Goal: Task Accomplishment & Management: Use online tool/utility

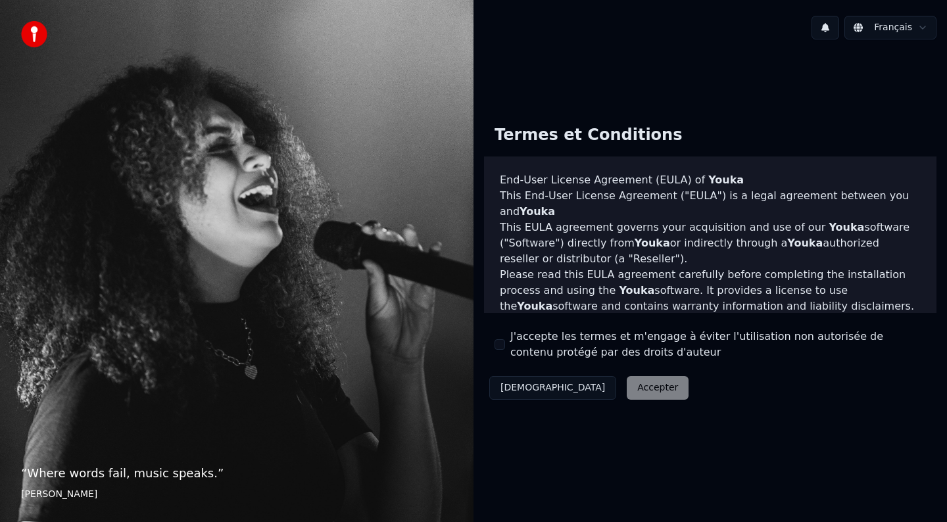
click at [503, 343] on button "J'accepte les termes et m'engage à éviter l'utilisation non autorisée de conten…" at bounding box center [500, 344] width 11 height 11
click at [627, 388] on button "Accepter" at bounding box center [658, 388] width 62 height 24
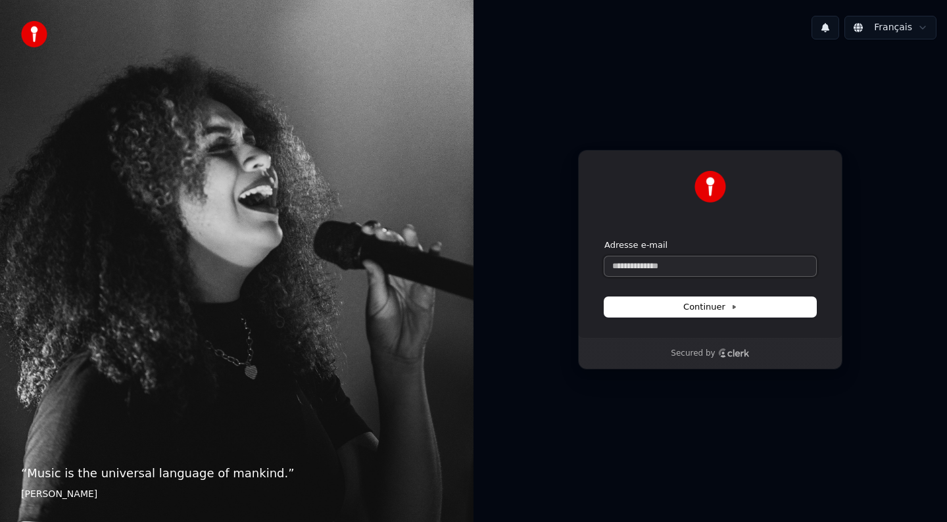
click at [659, 257] on input "Adresse e-mail" at bounding box center [711, 267] width 212 height 20
click at [672, 312] on button "Continuer" at bounding box center [711, 307] width 212 height 20
type input "**********"
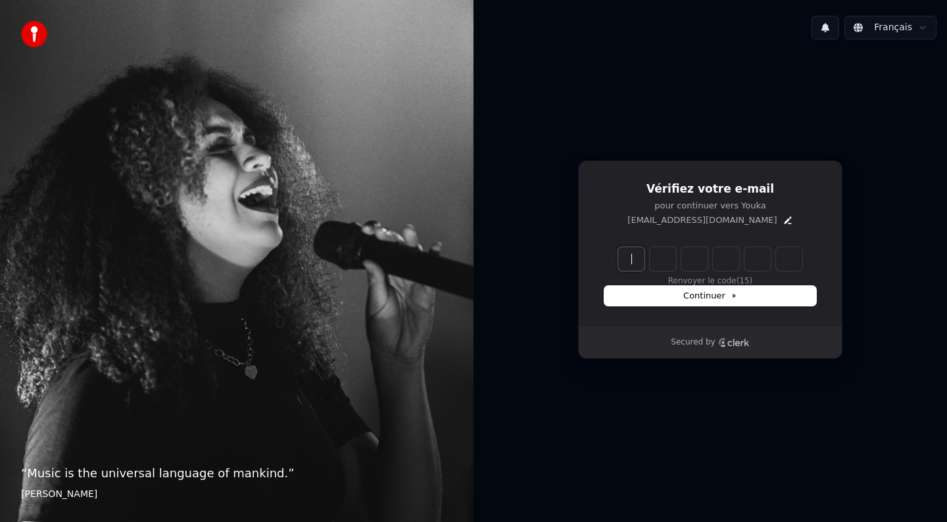
click at [630, 258] on input "Enter verification code" at bounding box center [723, 259] width 211 height 24
type input "******"
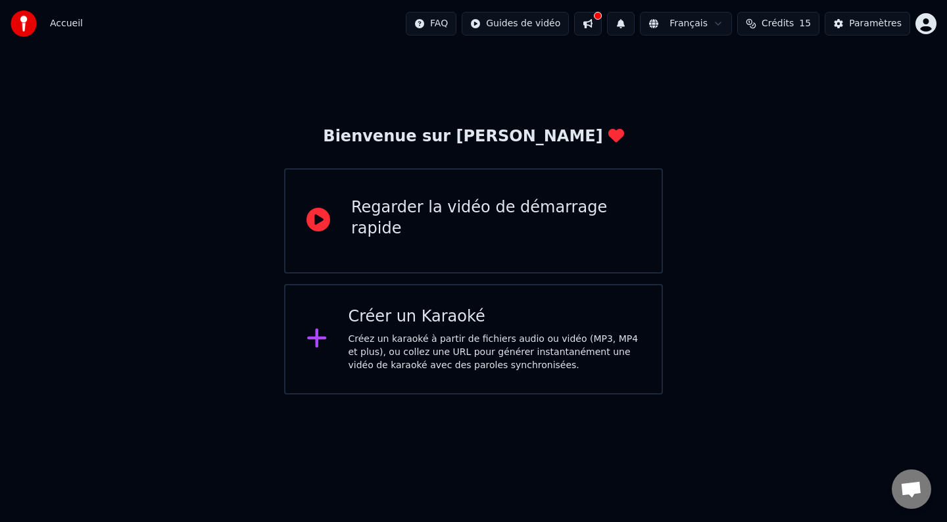
click at [381, 334] on div "Créez un karaoké à partir de fichiers audio ou vidéo (MP3, MP4 et plus), ou col…" at bounding box center [495, 352] width 293 height 39
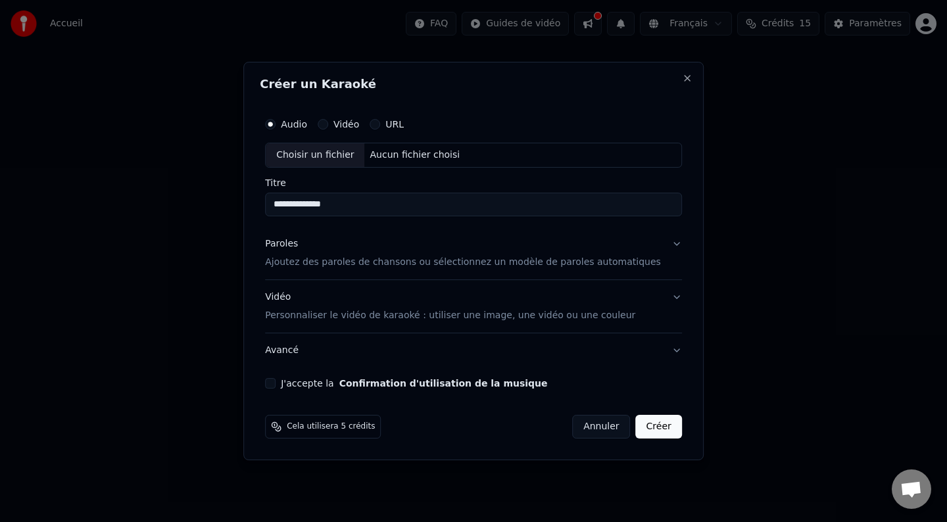
click at [305, 206] on input "**********" at bounding box center [473, 205] width 417 height 24
type input "**********"
click at [404, 124] on label "URL" at bounding box center [395, 124] width 18 height 9
click at [380, 124] on button "URL" at bounding box center [375, 124] width 11 height 11
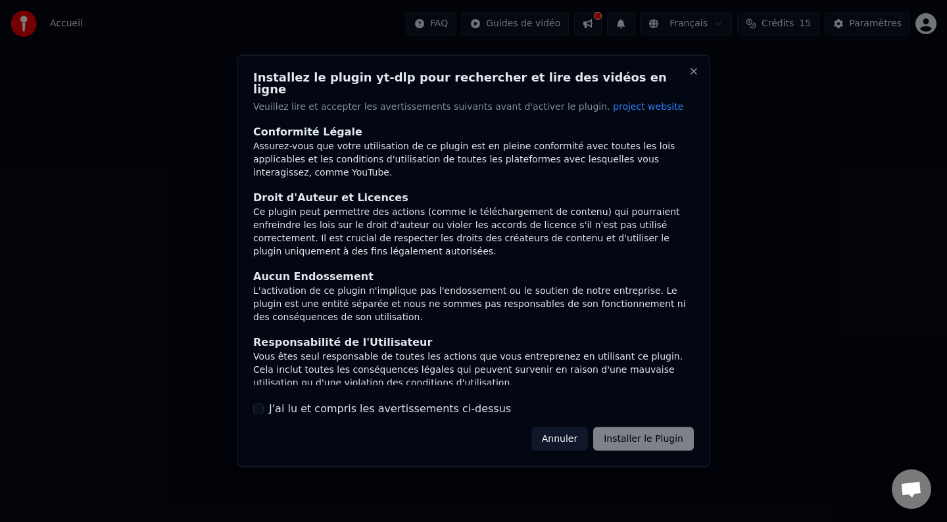
click at [648, 439] on div "Annuler Installer le Plugin" at bounding box center [613, 439] width 163 height 24
click at [263, 405] on button "J'ai lu et compris les avertissements ci-dessus" at bounding box center [258, 408] width 11 height 11
click at [661, 440] on button "Installer le Plugin" at bounding box center [643, 439] width 101 height 24
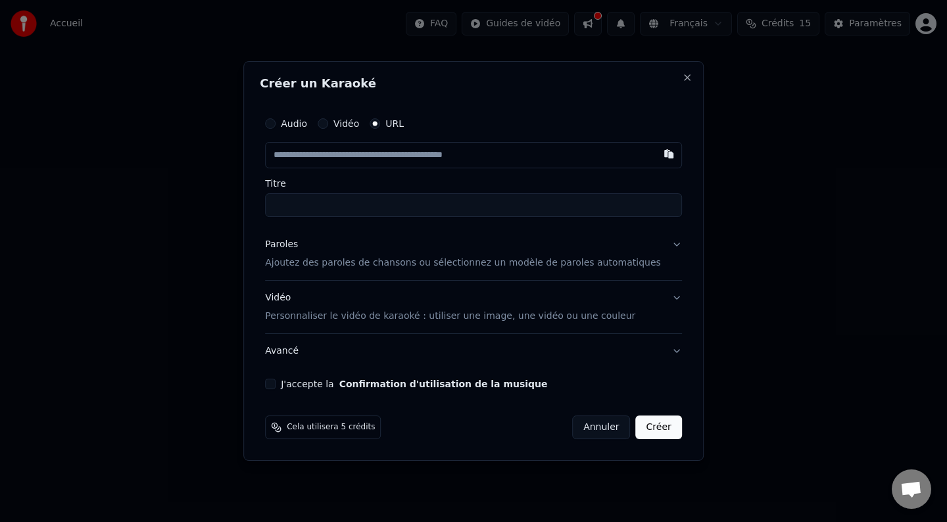
paste input "**********"
type input "**********"
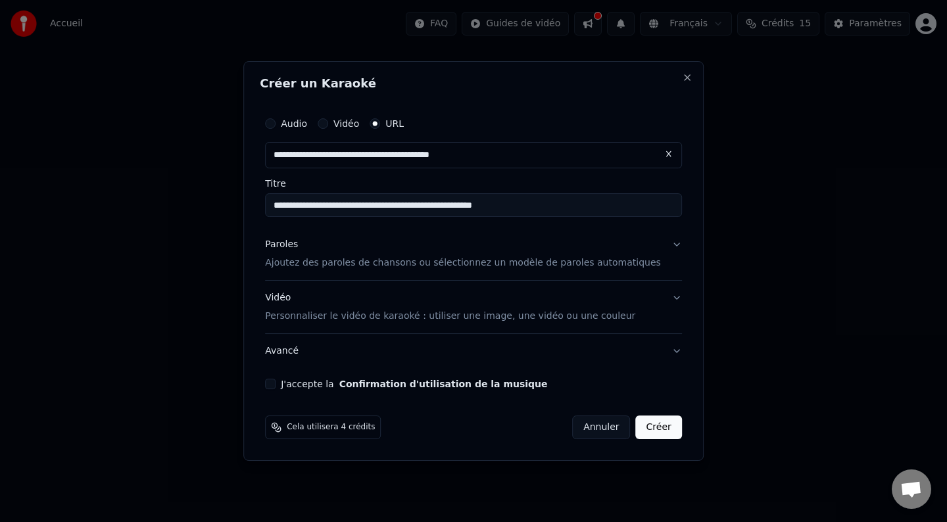
type input "**********"
click at [417, 207] on input "**********" at bounding box center [473, 205] width 417 height 24
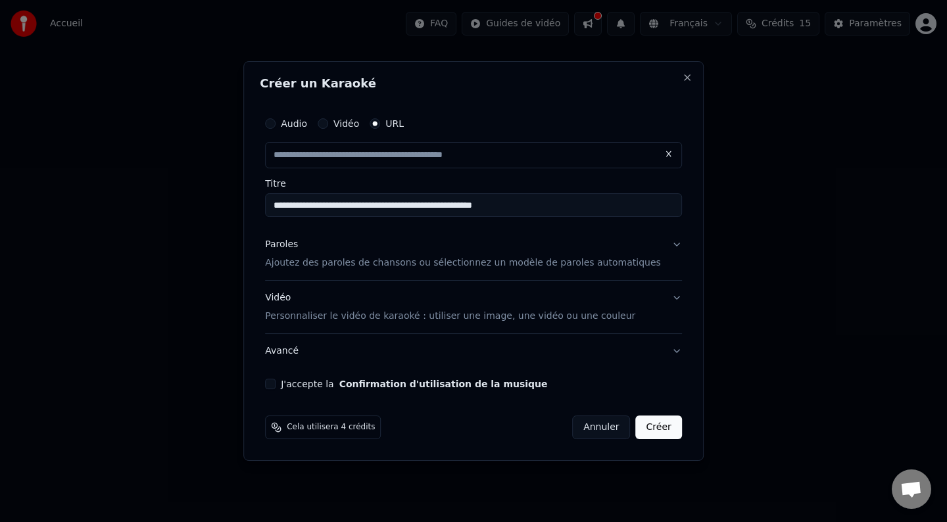
type input "**********"
click at [665, 244] on button "Paroles Ajoutez des paroles de chansons ou sélectionnez un modèle de paroles au…" at bounding box center [473, 254] width 417 height 53
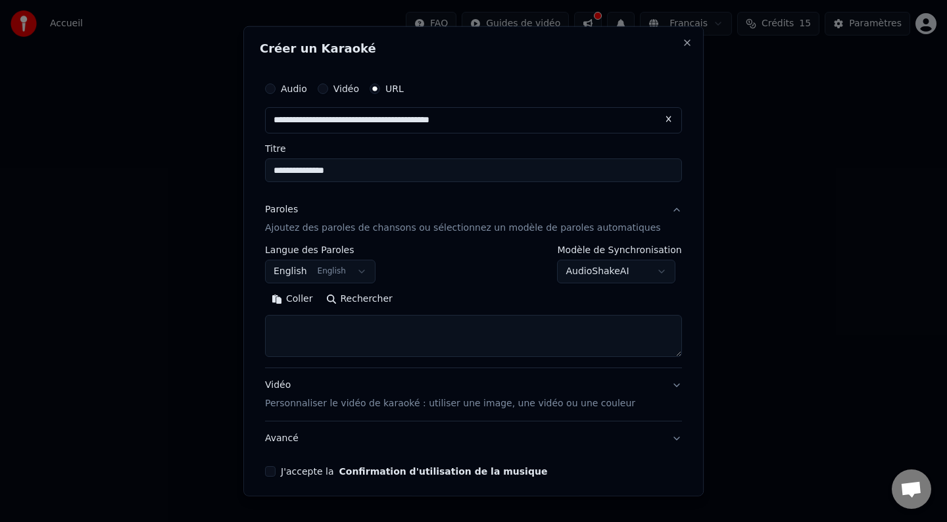
scroll to position [52, 0]
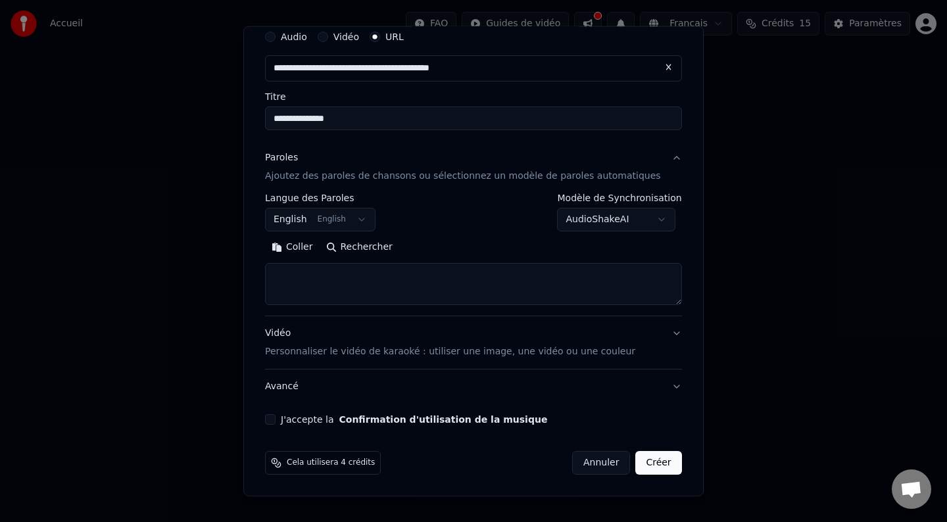
click at [276, 420] on button "J'accepte la Confirmation d'utilisation de la musique" at bounding box center [270, 419] width 11 height 11
click at [369, 217] on button "English English" at bounding box center [320, 220] width 111 height 24
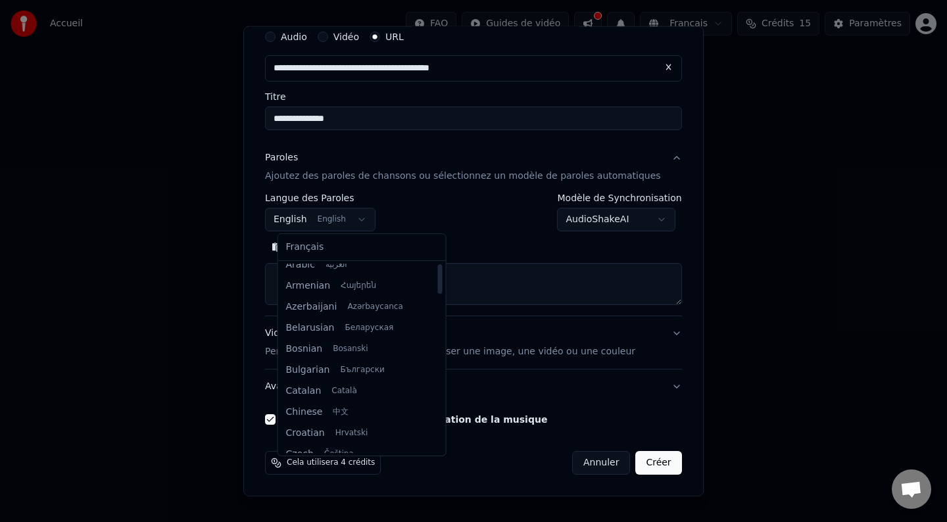
scroll to position [0, 0]
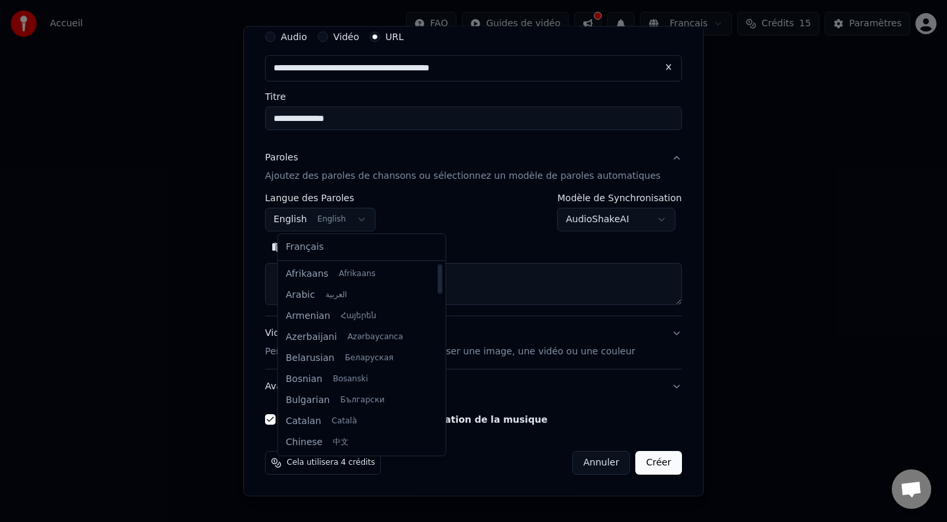
click at [488, 241] on body "**********" at bounding box center [473, 197] width 947 height 395
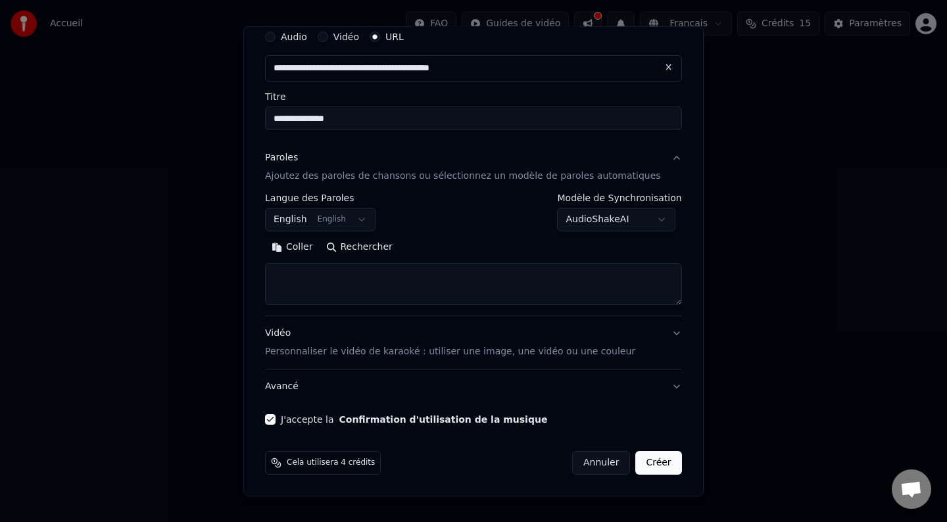
click at [657, 466] on button "Créer" at bounding box center [659, 463] width 46 height 24
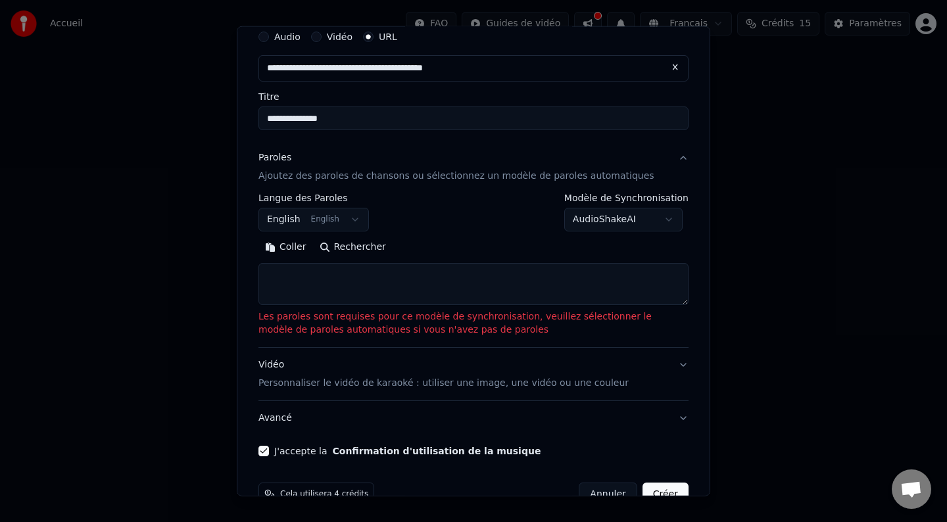
click at [296, 272] on textarea at bounding box center [474, 284] width 430 height 42
paste textarea "**********"
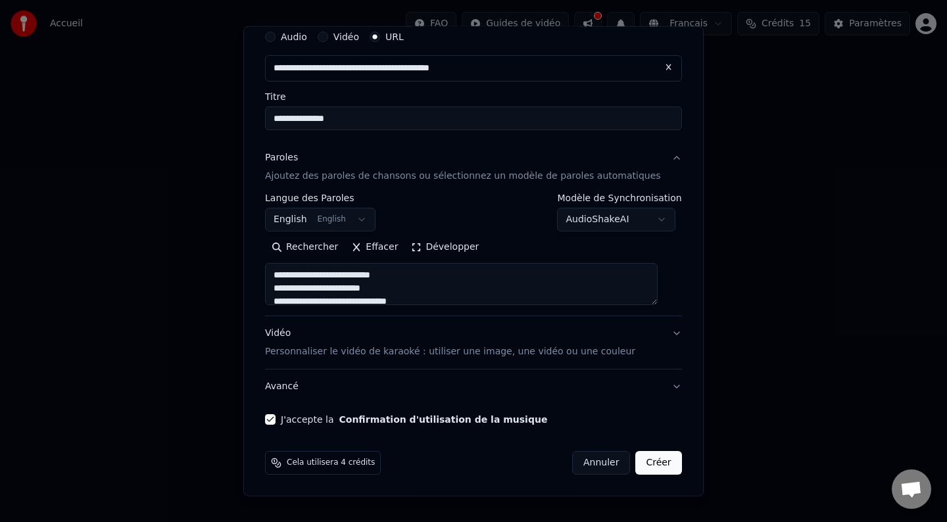
click at [341, 275] on textarea at bounding box center [461, 284] width 393 height 42
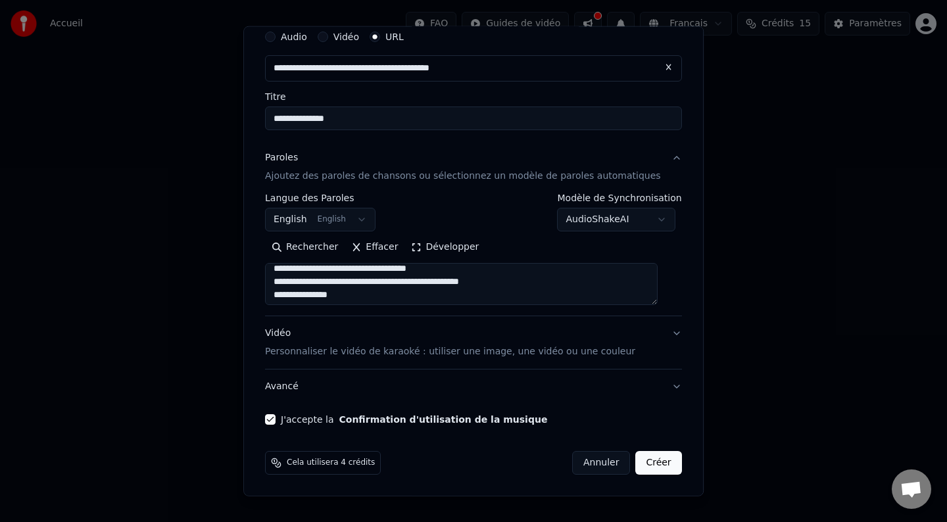
type textarea "**********"
click at [656, 466] on button "Créer" at bounding box center [659, 463] width 46 height 24
select select "**"
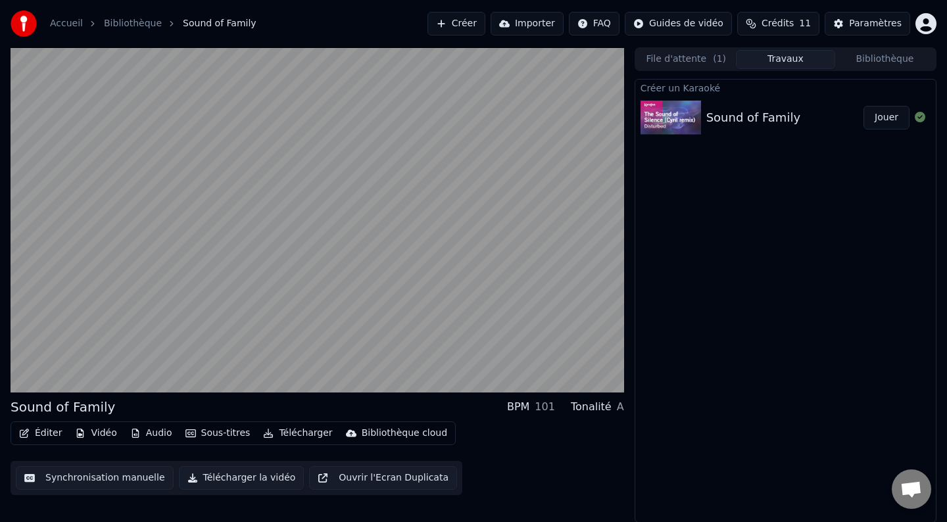
scroll to position [1, 0]
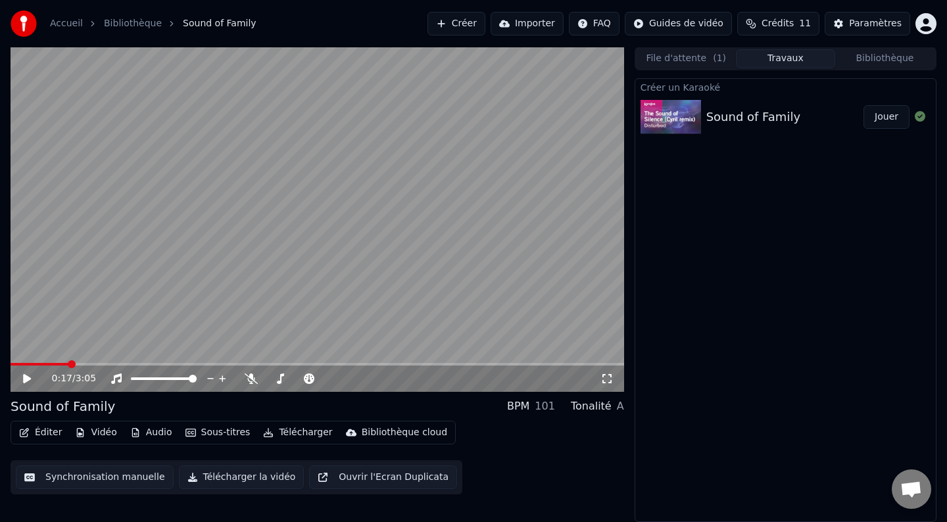
click at [38, 431] on button "Éditer" at bounding box center [40, 433] width 53 height 18
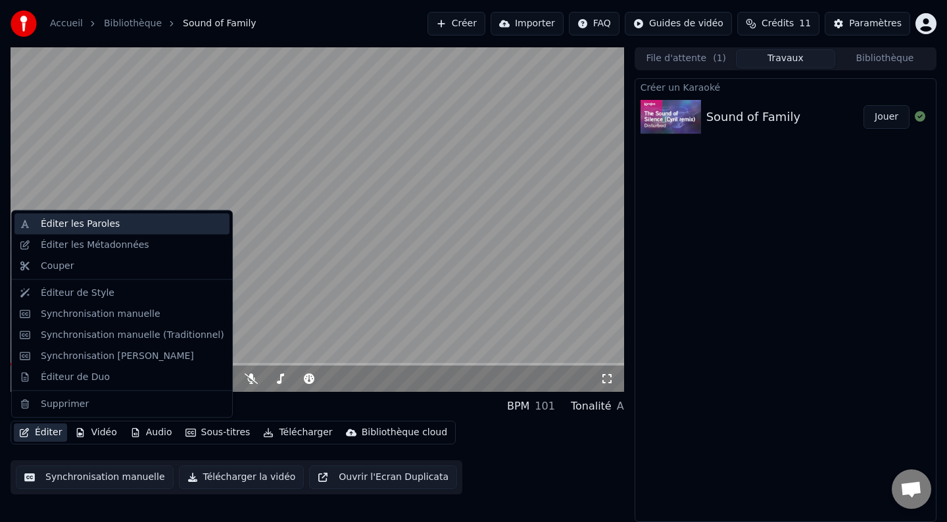
click at [63, 224] on div "Éditer les Paroles" at bounding box center [80, 224] width 79 height 13
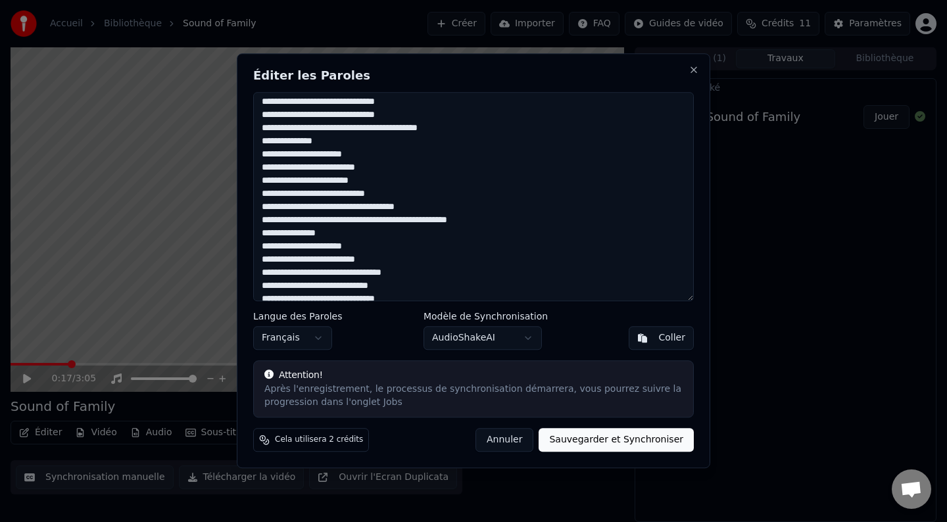
scroll to position [0, 0]
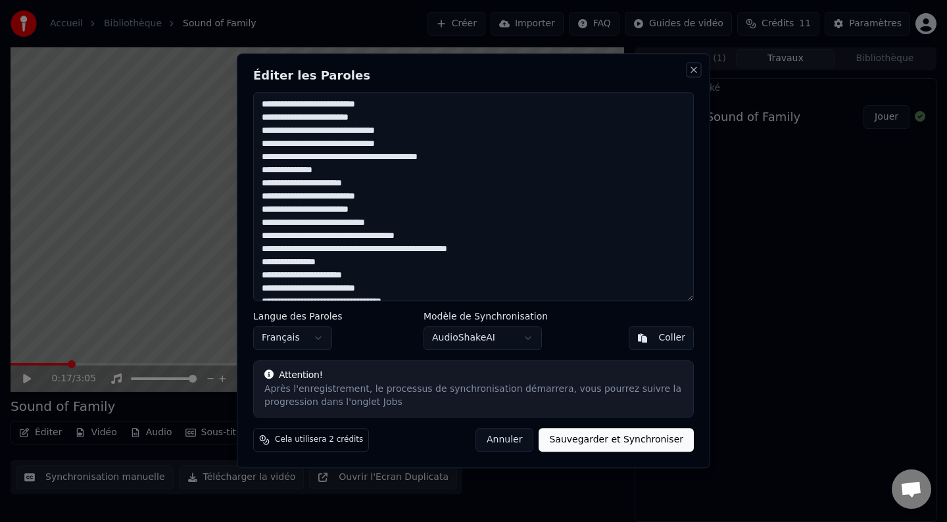
click at [690, 68] on button "Close" at bounding box center [694, 69] width 11 height 11
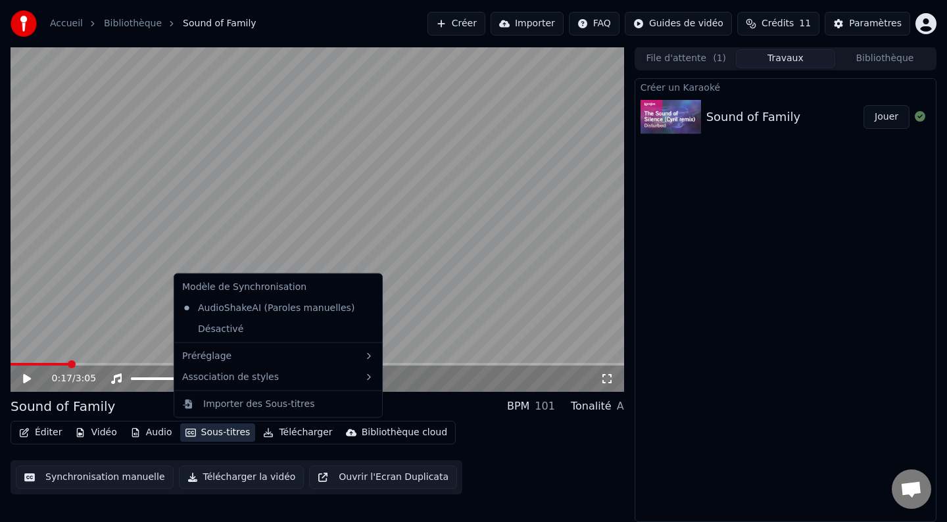
click at [200, 435] on button "Sous-titres" at bounding box center [218, 433] width 76 height 18
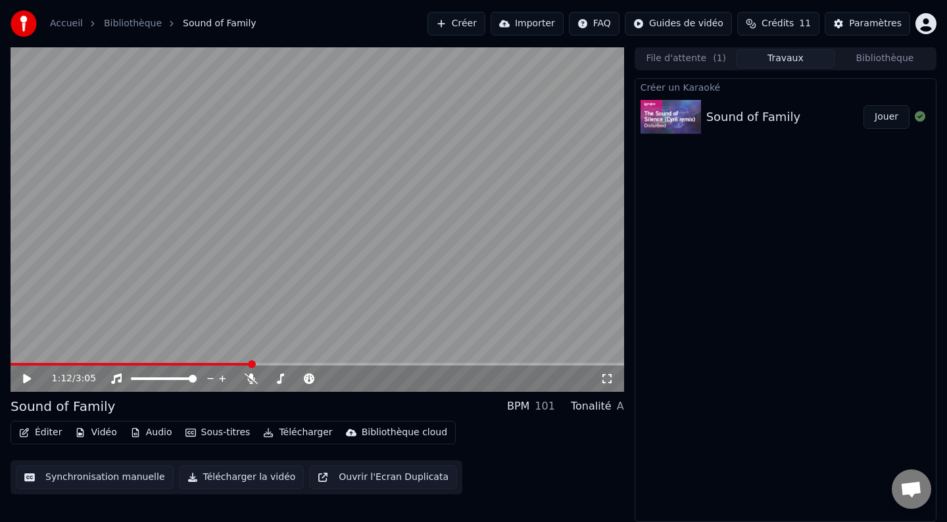
click at [770, 117] on div "Sound of Family" at bounding box center [754, 117] width 94 height 18
click at [41, 437] on button "Éditer" at bounding box center [40, 433] width 53 height 18
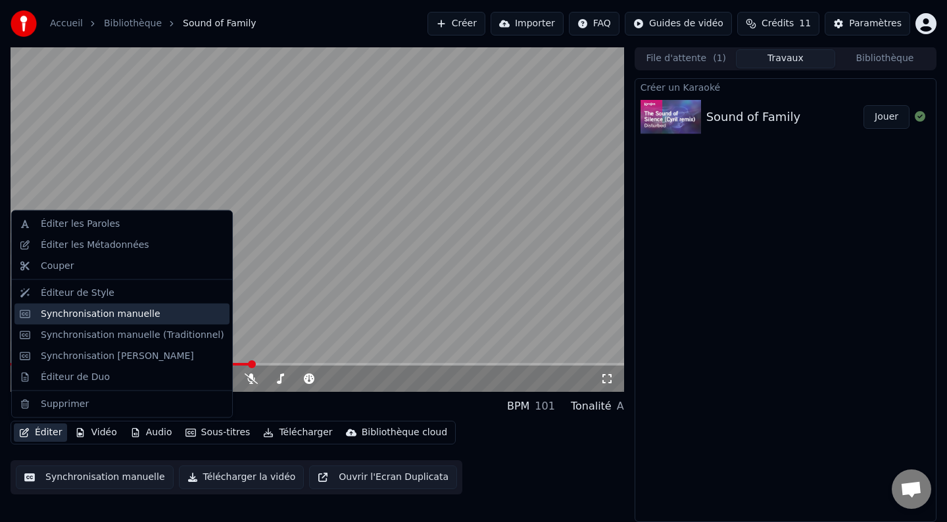
click at [76, 314] on div "Synchronisation manuelle" at bounding box center [101, 313] width 120 height 13
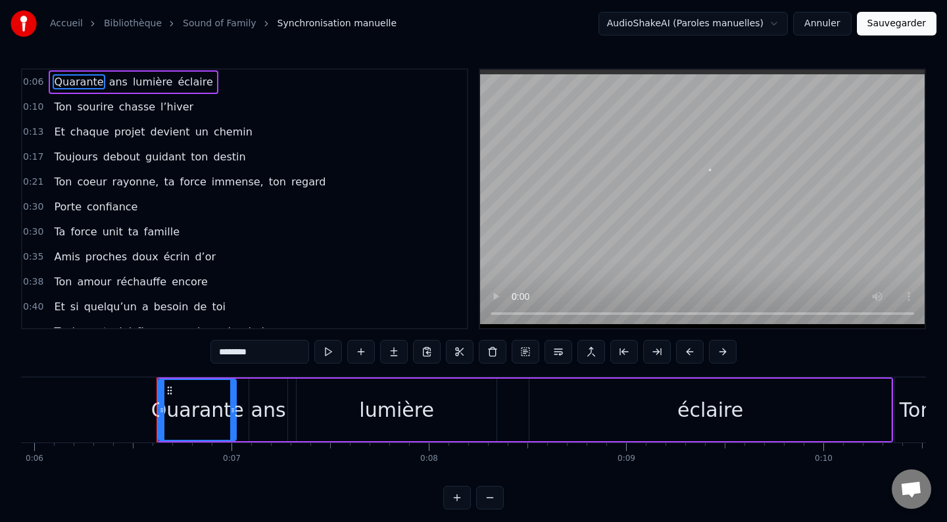
scroll to position [0, 1241]
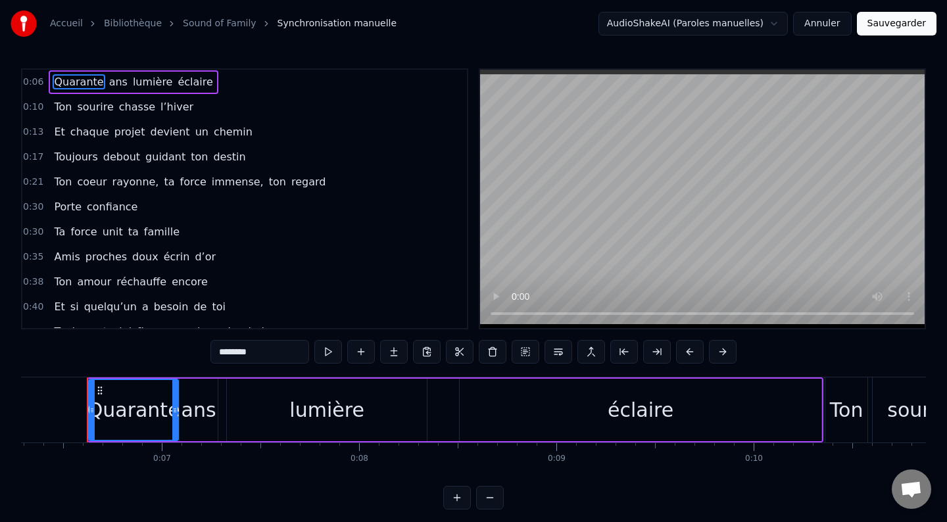
drag, startPoint x: 163, startPoint y: 413, endPoint x: 174, endPoint y: 415, distance: 12.0
click at [174, 415] on icon at bounding box center [174, 410] width 5 height 11
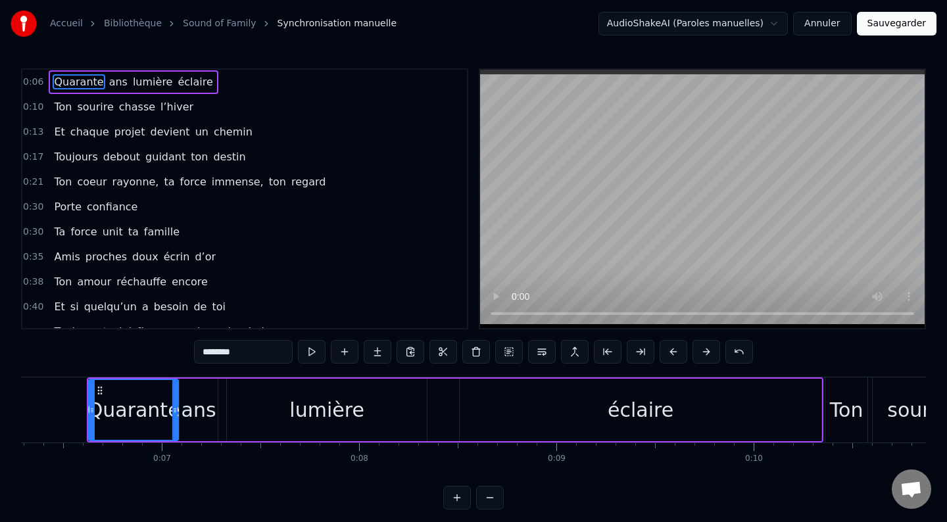
drag, startPoint x: 202, startPoint y: 413, endPoint x: 230, endPoint y: 415, distance: 28.4
click at [230, 415] on div "Quarante ans lumière éclaire" at bounding box center [455, 410] width 737 height 65
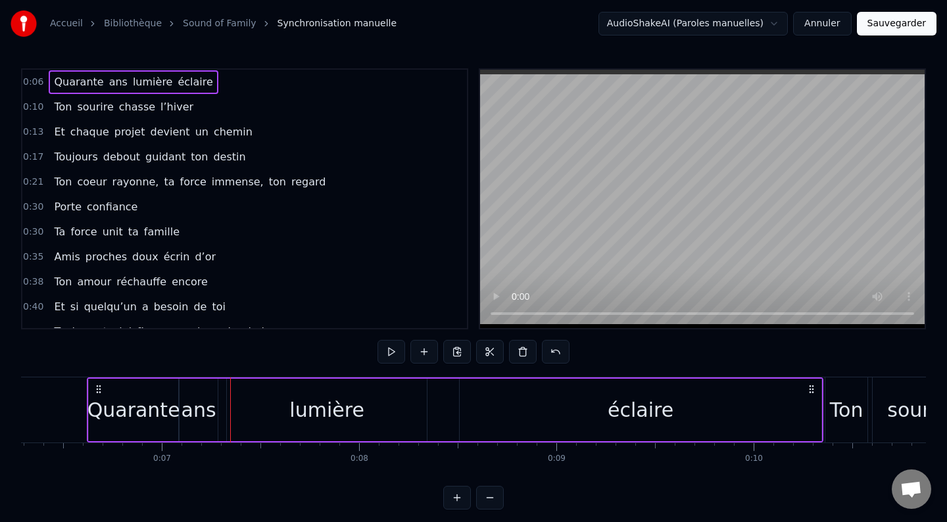
click at [318, 412] on div "lumière" at bounding box center [326, 410] width 75 height 30
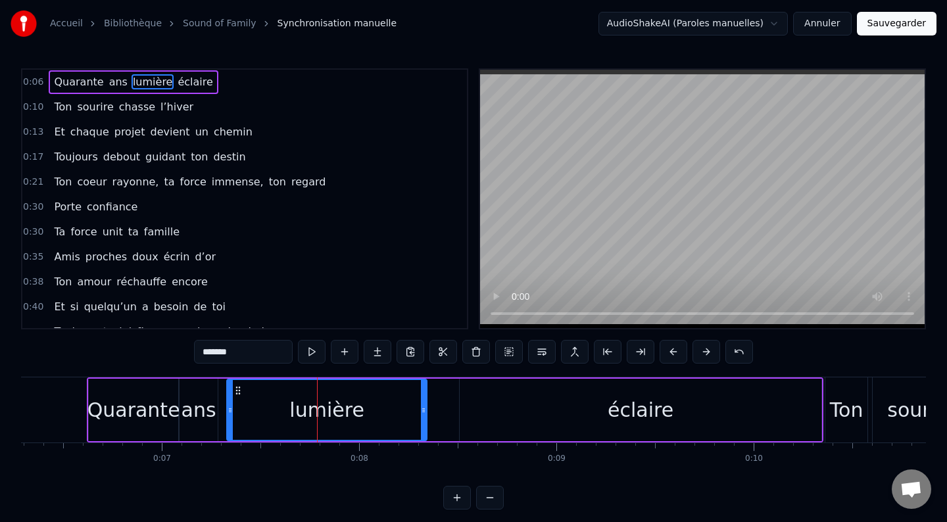
click at [662, 416] on div "éclaire" at bounding box center [641, 410] width 66 height 30
type input "*******"
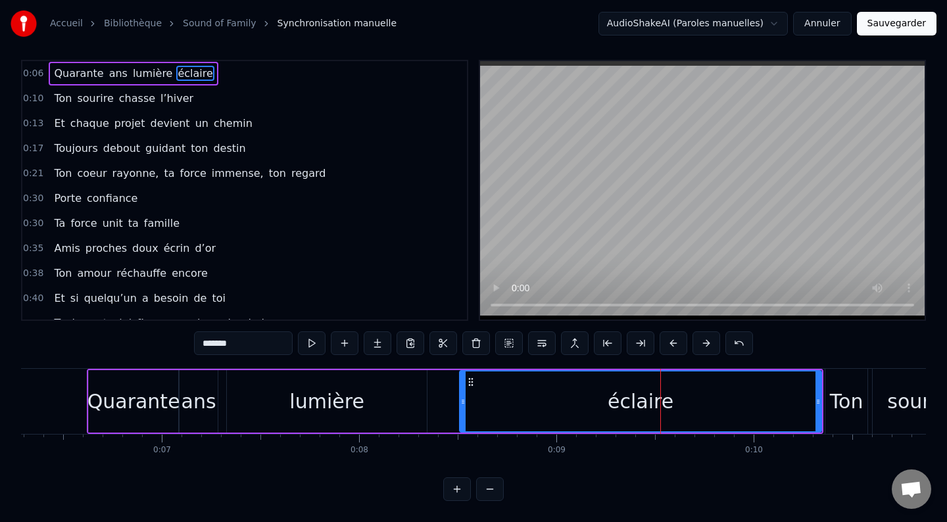
scroll to position [0, 0]
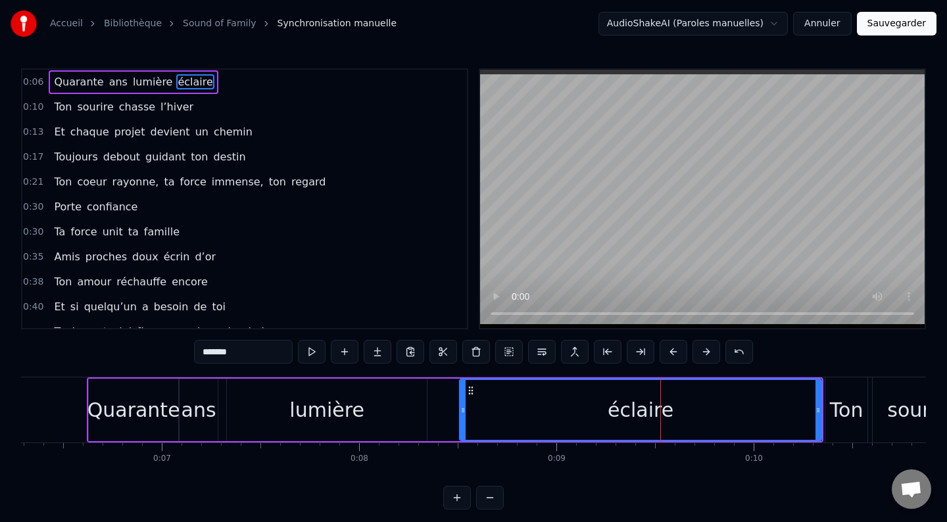
click at [461, 500] on button at bounding box center [457, 498] width 28 height 24
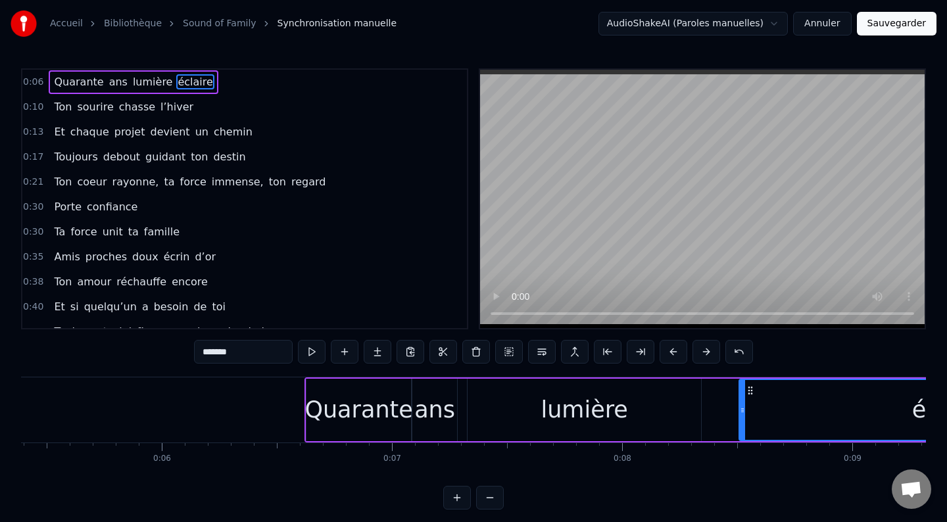
scroll to position [0, 2128]
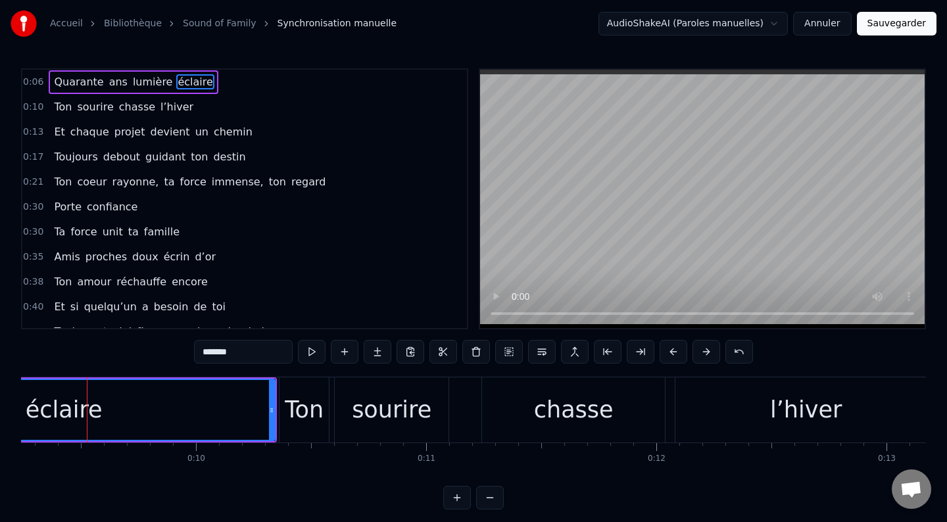
click at [492, 495] on button at bounding box center [490, 498] width 28 height 24
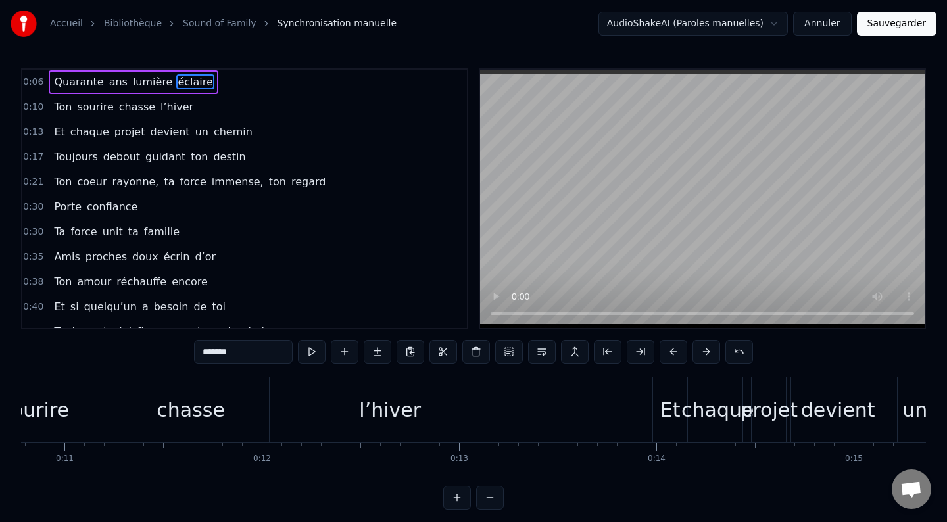
scroll to position [0, 1815]
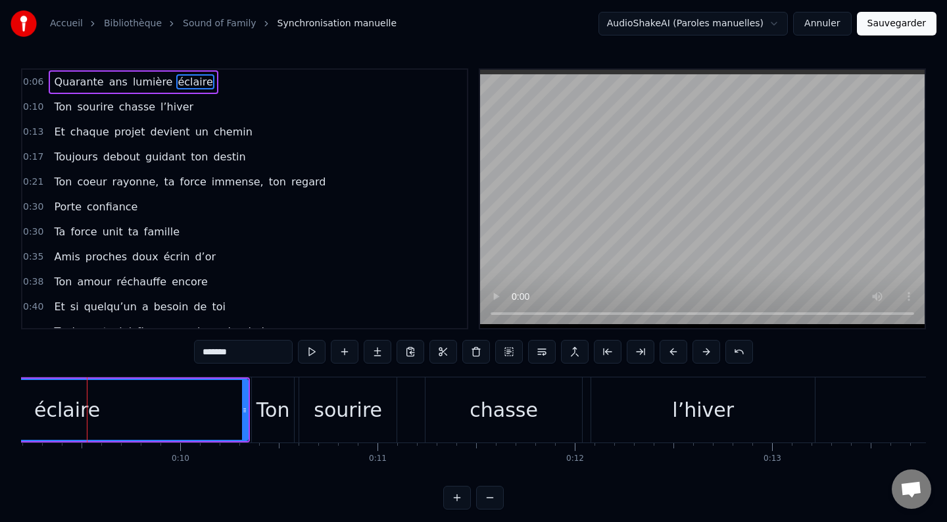
click at [492, 495] on button at bounding box center [490, 498] width 28 height 24
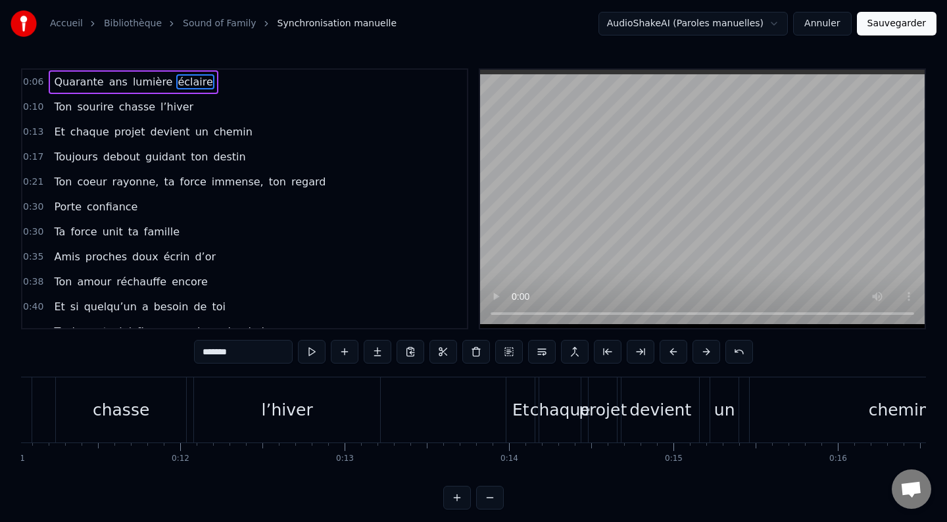
scroll to position [0, 1501]
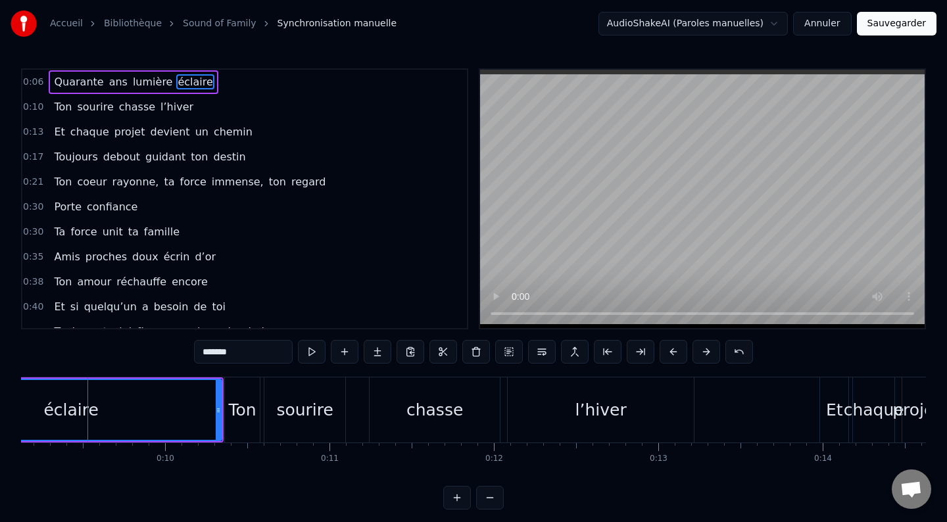
drag, startPoint x: 113, startPoint y: 418, endPoint x: 207, endPoint y: 422, distance: 94.8
click at [209, 424] on div "éclaire" at bounding box center [71, 410] width 300 height 60
drag, startPoint x: 111, startPoint y: 482, endPoint x: 261, endPoint y: 483, distance: 150.0
click at [261, 483] on div "0:06 Quarante ans lumière éclaire 0:10 Ton sourire chasse l’hiver 0:13 Et chaqu…" at bounding box center [473, 288] width 905 height 441
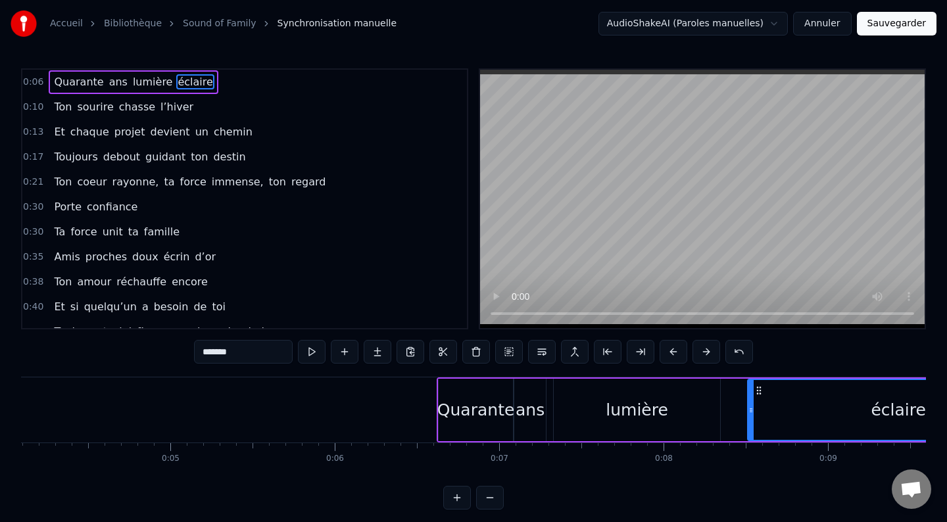
scroll to position [0, 693]
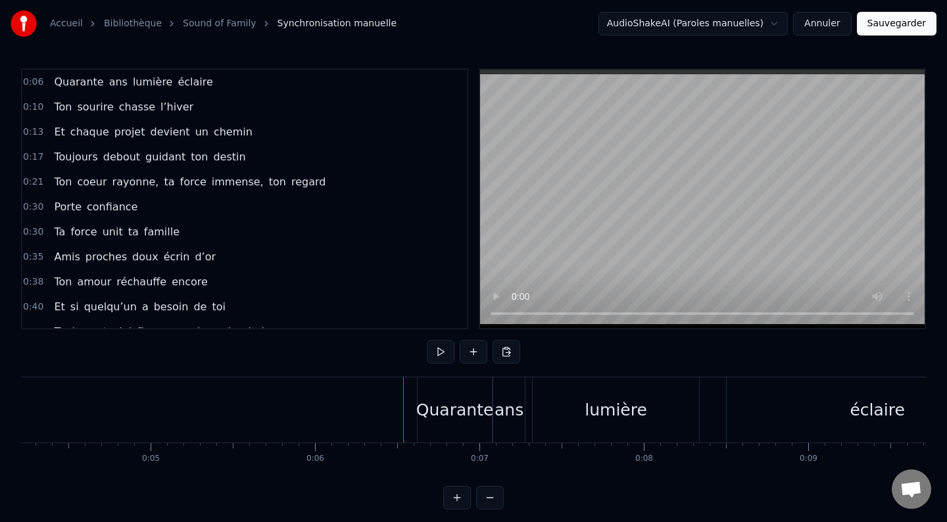
drag, startPoint x: 448, startPoint y: 404, endPoint x: 429, endPoint y: 427, distance: 29.9
click at [438, 426] on div "Quarante" at bounding box center [455, 410] width 74 height 65
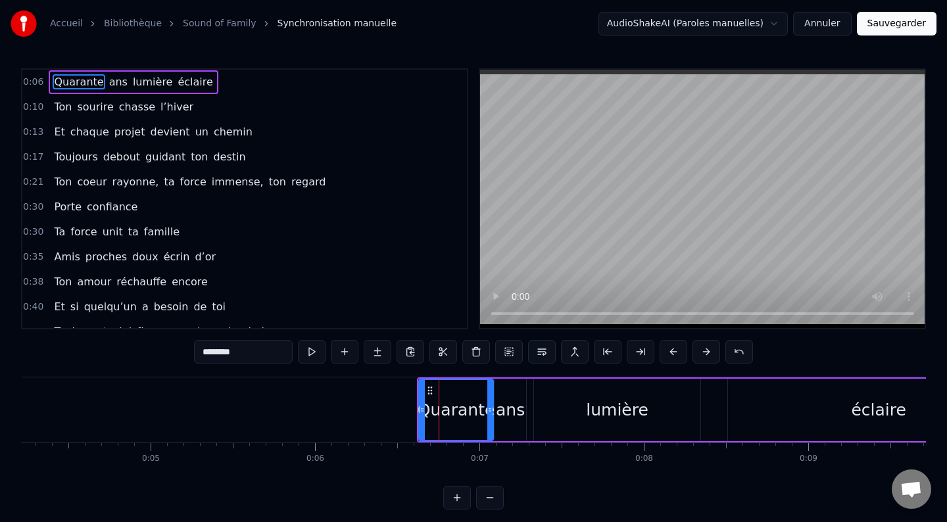
click at [427, 415] on div "Quarante" at bounding box center [456, 410] width 77 height 25
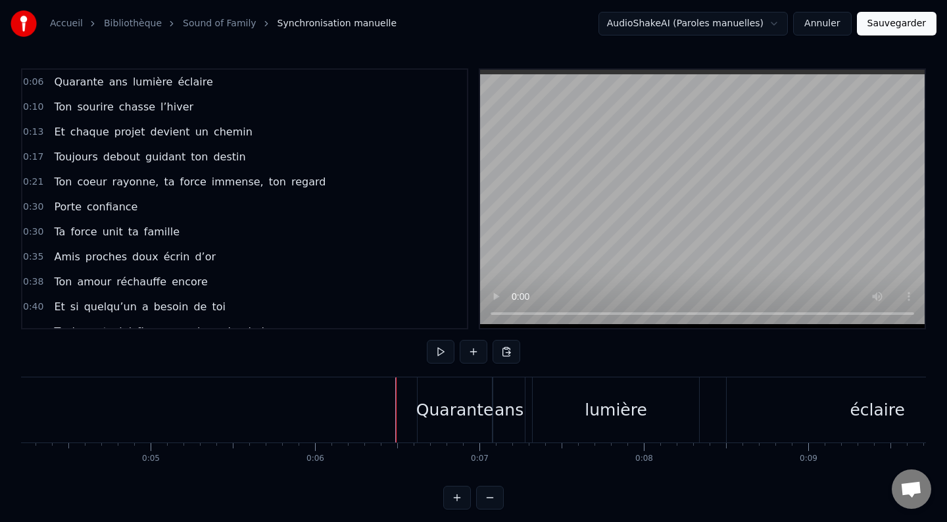
click at [426, 415] on div "Quarante" at bounding box center [454, 410] width 77 height 25
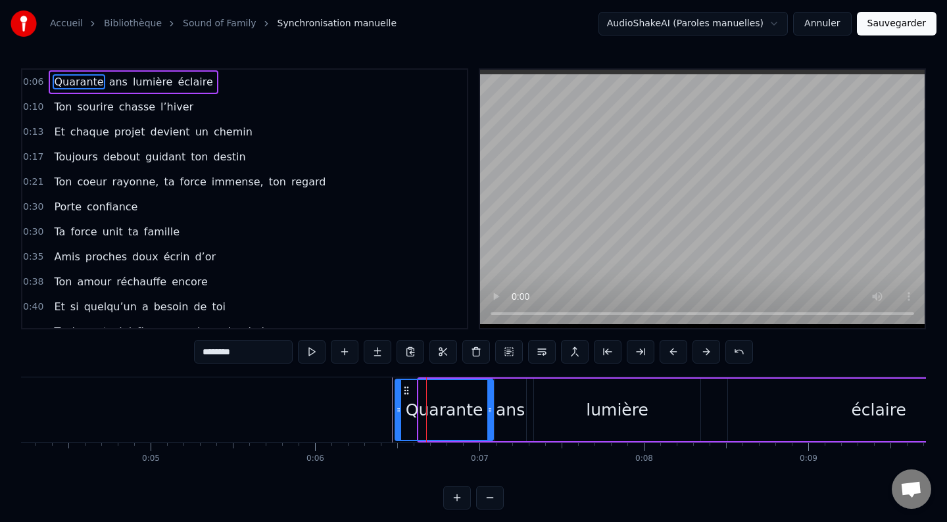
drag, startPoint x: 422, startPoint y: 413, endPoint x: 399, endPoint y: 412, distance: 23.0
click at [398, 412] on icon at bounding box center [398, 410] width 5 height 11
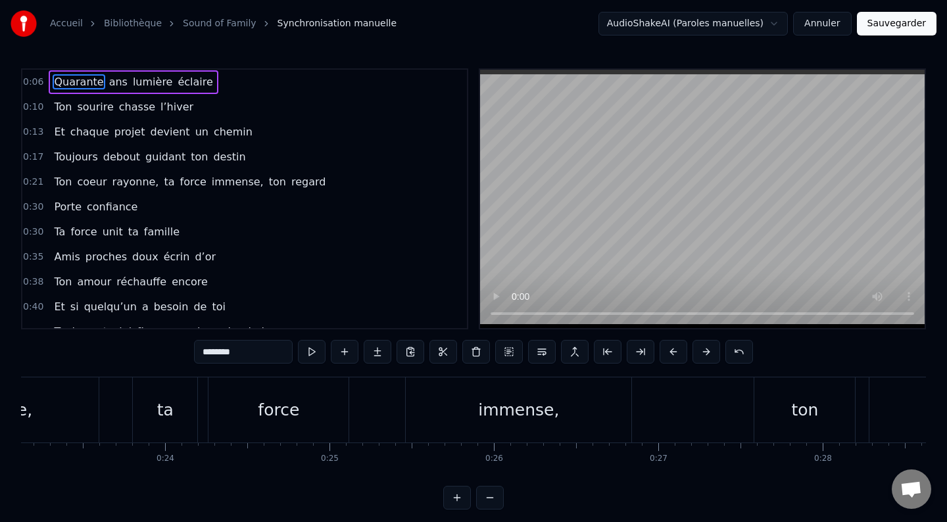
scroll to position [0, 3803]
click at [303, 410] on div "force" at bounding box center [279, 410] width 140 height 65
type input "*****"
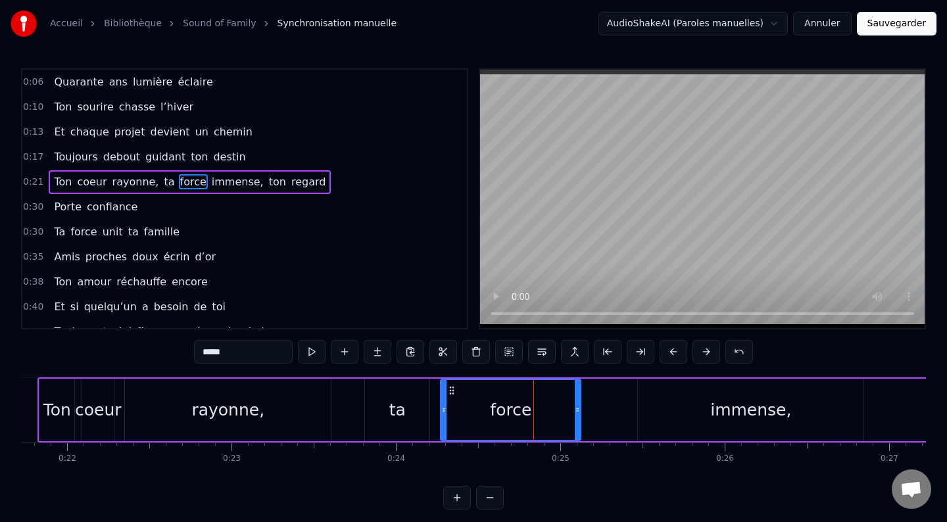
scroll to position [0, 3571]
drag, startPoint x: 776, startPoint y: 413, endPoint x: 626, endPoint y: 417, distance: 150.7
click at [626, 417] on div "Ton coeur rayonne, ta force immense, ton regard" at bounding box center [690, 410] width 1302 height 65
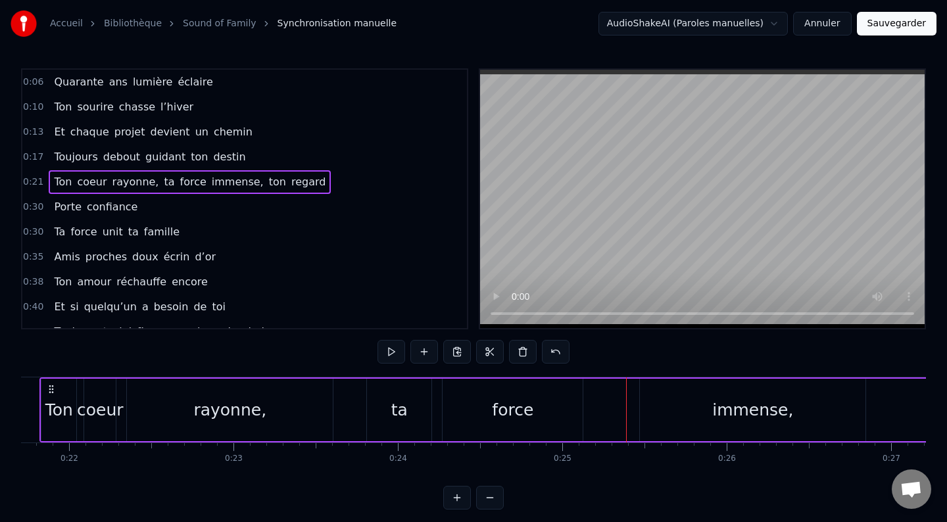
drag, startPoint x: 627, startPoint y: 419, endPoint x: 605, endPoint y: 418, distance: 21.7
click at [605, 419] on div "Ton coeur rayonne, ta force immense, ton regard" at bounding box center [690, 410] width 1302 height 65
drag, startPoint x: 605, startPoint y: 418, endPoint x: 582, endPoint y: 418, distance: 23.7
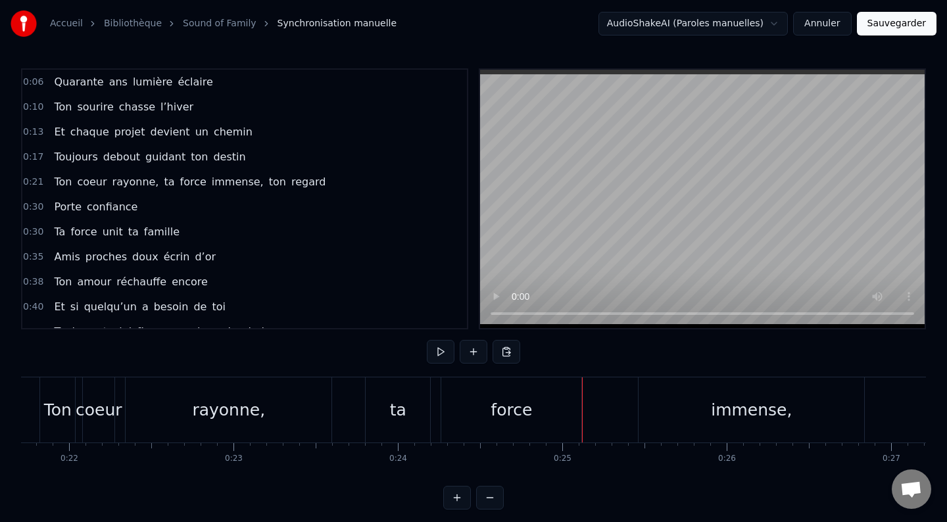
click at [570, 418] on div "force" at bounding box center [511, 410] width 140 height 65
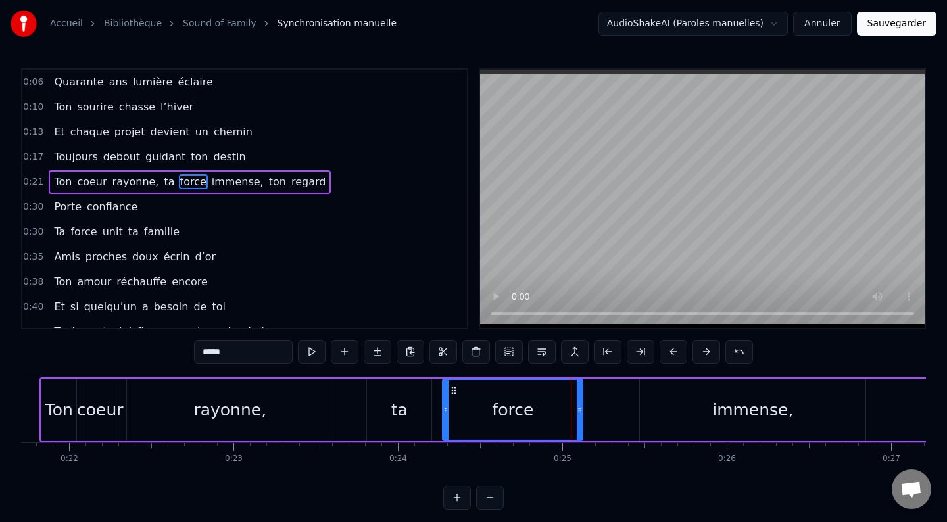
click at [558, 418] on div "force" at bounding box center [512, 410] width 139 height 60
click at [857, 409] on div "immense," at bounding box center [753, 410] width 226 height 63
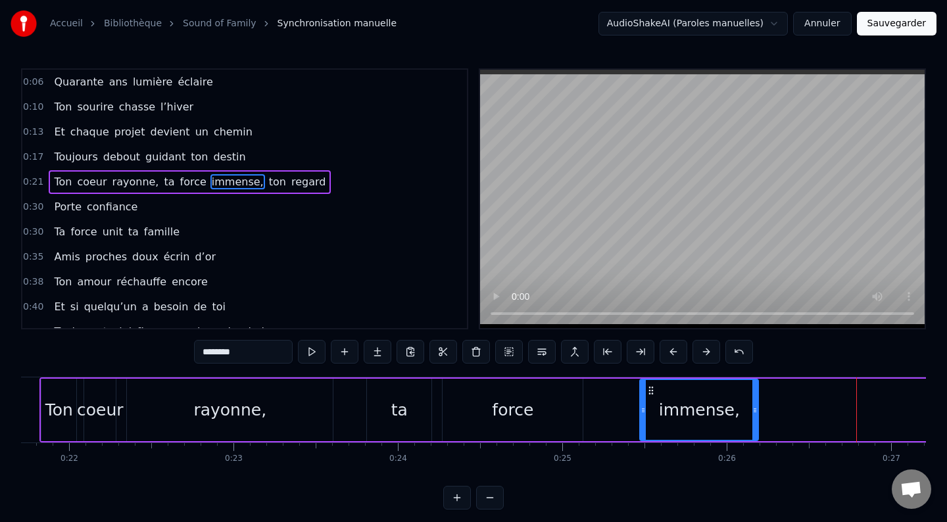
drag, startPoint x: 863, startPoint y: 411, endPoint x: 755, endPoint y: 409, distance: 108.6
click at [755, 409] on icon at bounding box center [755, 410] width 5 height 11
click at [536, 407] on div "force" at bounding box center [513, 410] width 140 height 63
type input "*****"
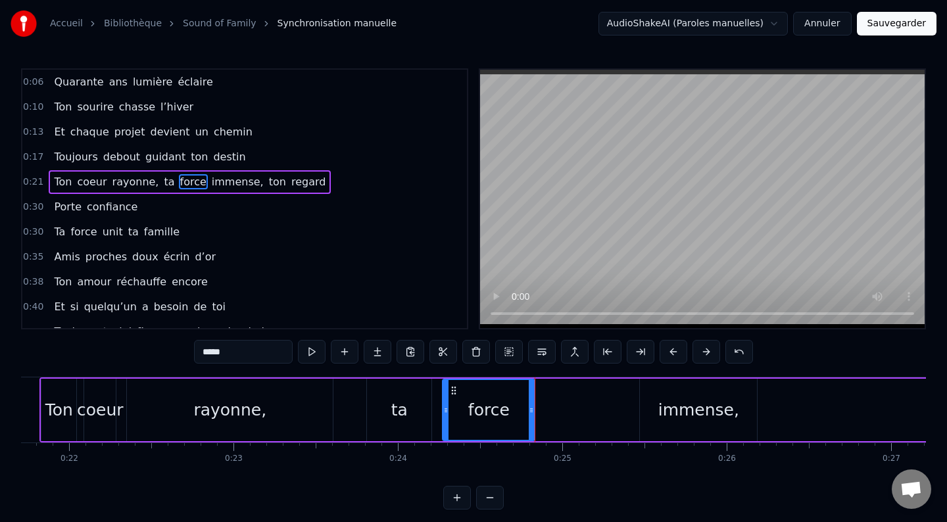
drag, startPoint x: 580, startPoint y: 413, endPoint x: 531, endPoint y: 410, distance: 49.4
click at [531, 411] on icon at bounding box center [531, 410] width 5 height 11
drag, startPoint x: 699, startPoint y: 409, endPoint x: 568, endPoint y: 411, distance: 130.3
click at [568, 411] on div "Ton coeur rayonne, ta force immense, ton regard" at bounding box center [690, 410] width 1302 height 65
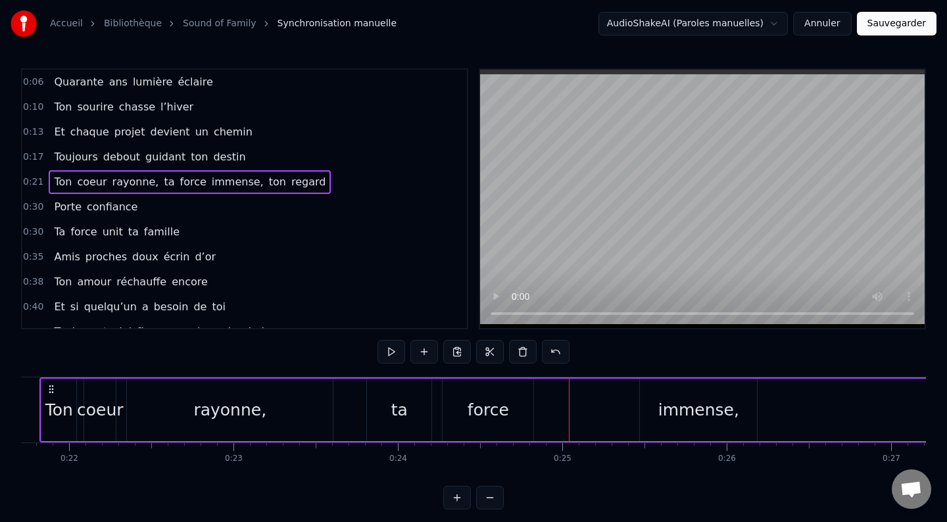
drag, startPoint x: 661, startPoint y: 411, endPoint x: 627, endPoint y: 410, distance: 34.2
click at [627, 411] on div "Ton coeur rayonne, ta force immense, ton regard" at bounding box center [690, 410] width 1302 height 65
click at [643, 409] on div "immense," at bounding box center [698, 410] width 117 height 63
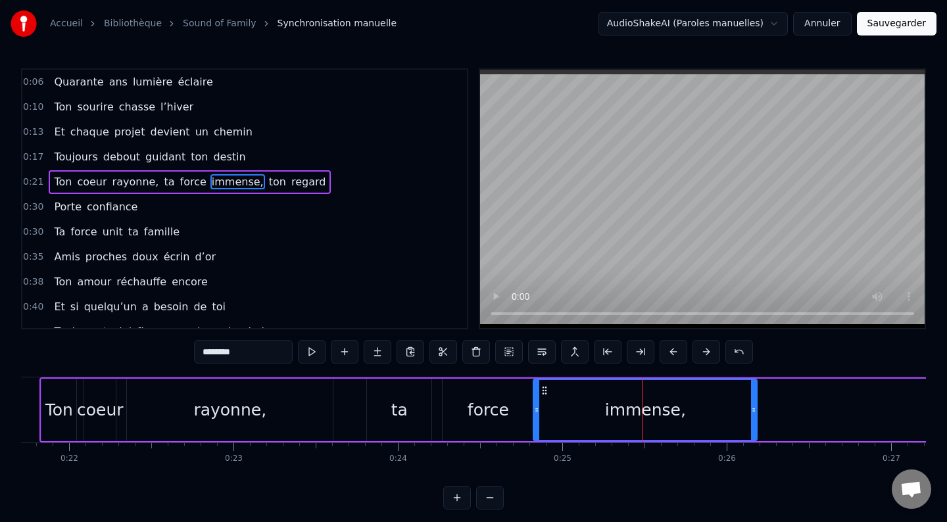
drag, startPoint x: 643, startPoint y: 409, endPoint x: 538, endPoint y: 413, distance: 105.3
click at [538, 413] on icon at bounding box center [536, 410] width 5 height 11
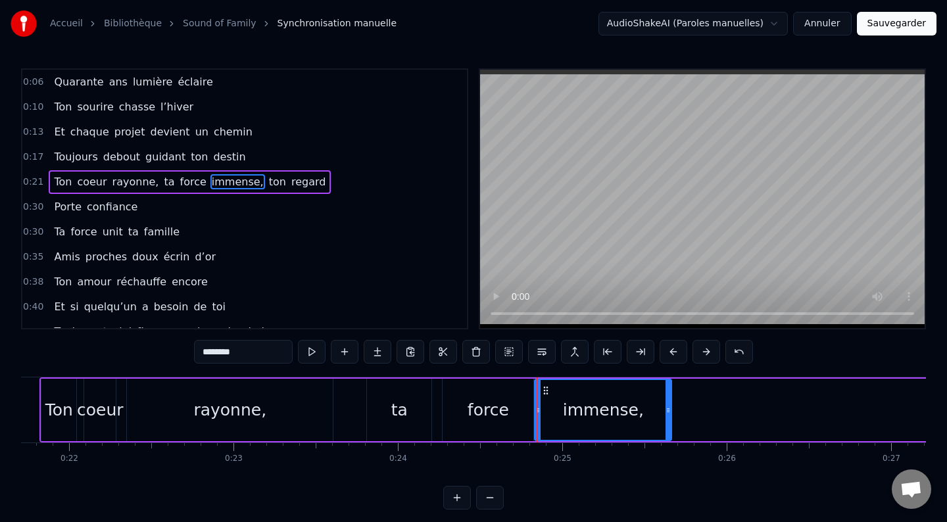
drag, startPoint x: 753, startPoint y: 408, endPoint x: 668, endPoint y: 407, distance: 85.5
click at [668, 407] on icon at bounding box center [668, 410] width 5 height 11
drag, startPoint x: 668, startPoint y: 407, endPoint x: 639, endPoint y: 407, distance: 29.0
click at [648, 407] on icon at bounding box center [650, 410] width 5 height 11
click at [420, 414] on div "ta" at bounding box center [399, 410] width 64 height 63
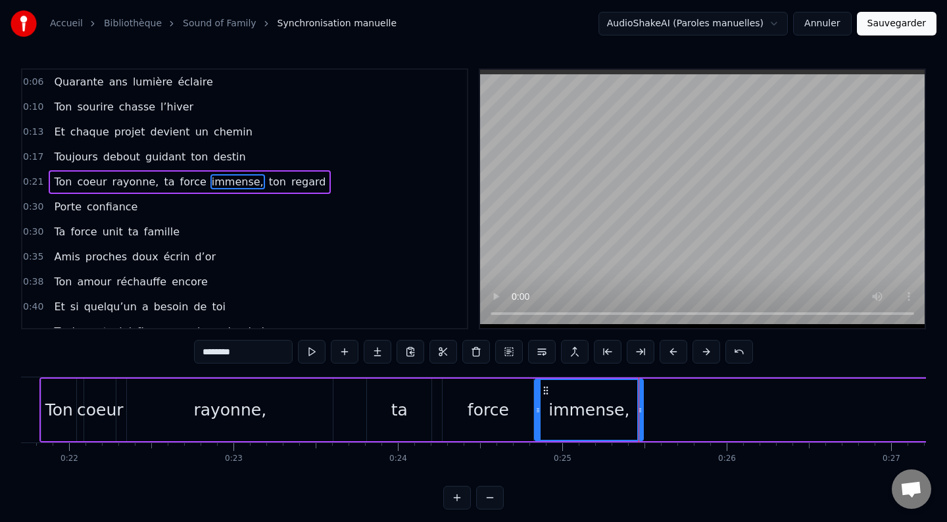
type input "**"
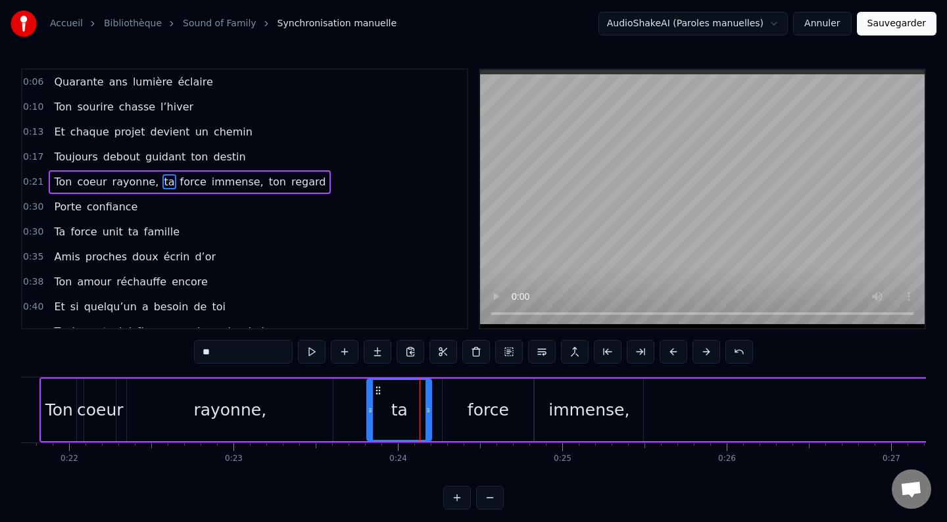
click at [334, 416] on div "Ton coeur rayonne, ta force immense, ton regard" at bounding box center [690, 410] width 1302 height 65
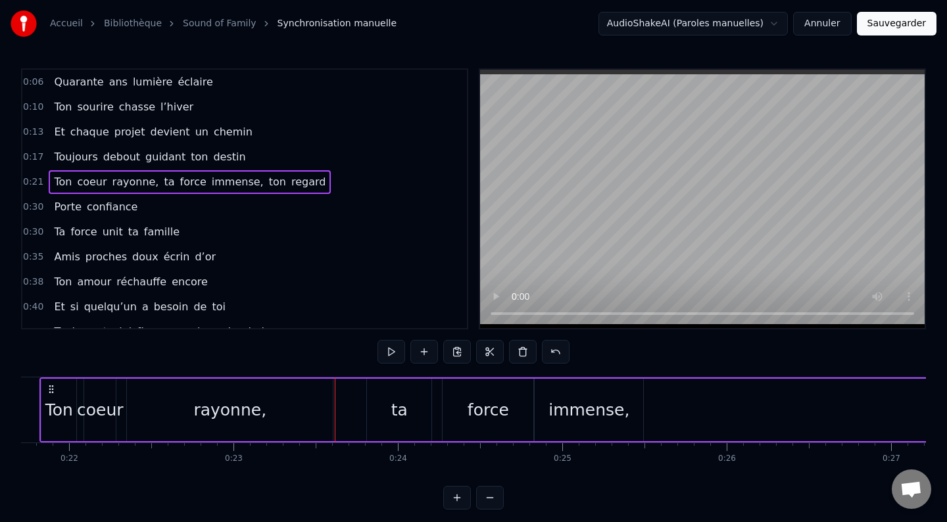
click at [314, 412] on div "rayonne," at bounding box center [230, 410] width 206 height 63
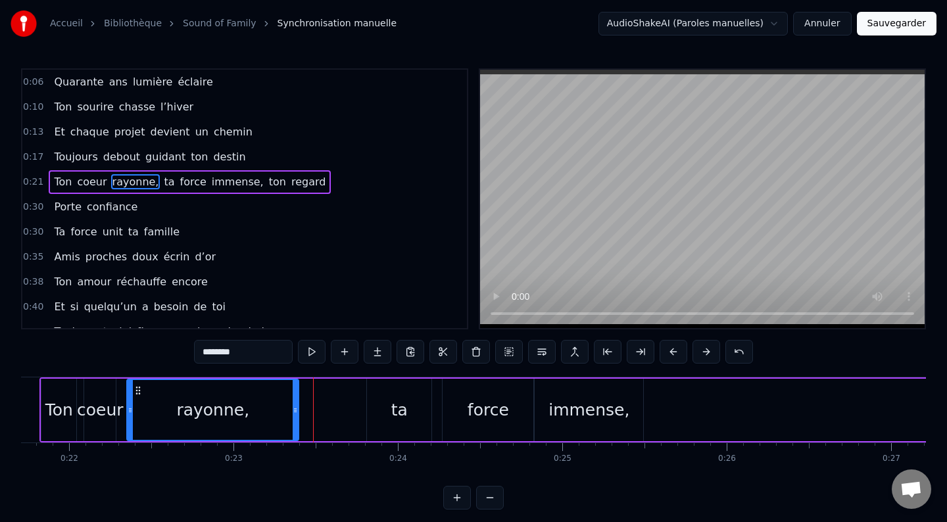
drag, startPoint x: 332, startPoint y: 411, endPoint x: 297, endPoint y: 411, distance: 34.2
click at [297, 411] on icon at bounding box center [295, 410] width 5 height 11
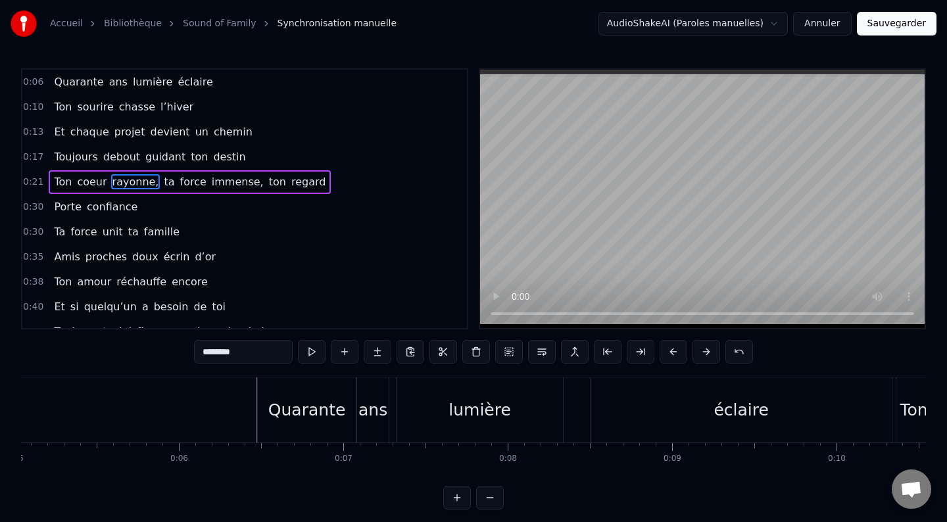
scroll to position [0, 827]
click at [289, 413] on div "Quarante" at bounding box center [308, 410] width 77 height 25
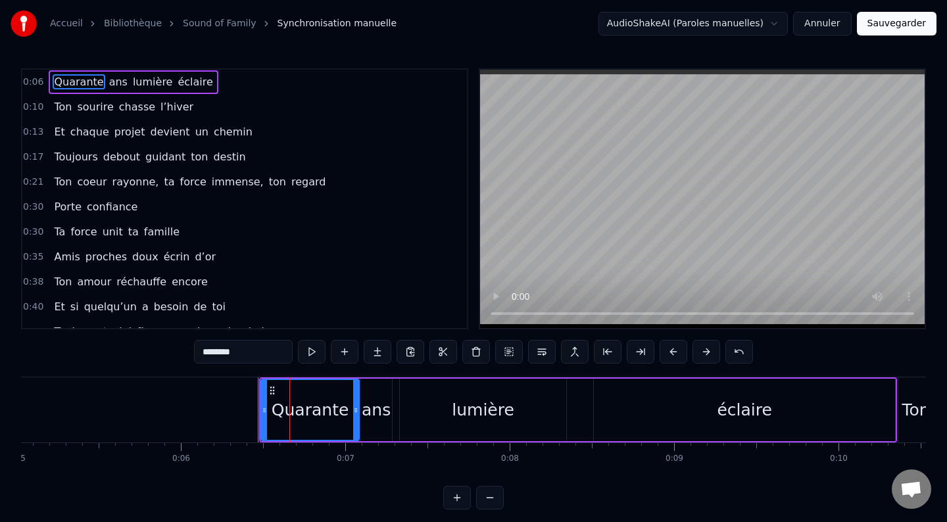
click at [269, 408] on div "Quarante" at bounding box center [310, 410] width 97 height 60
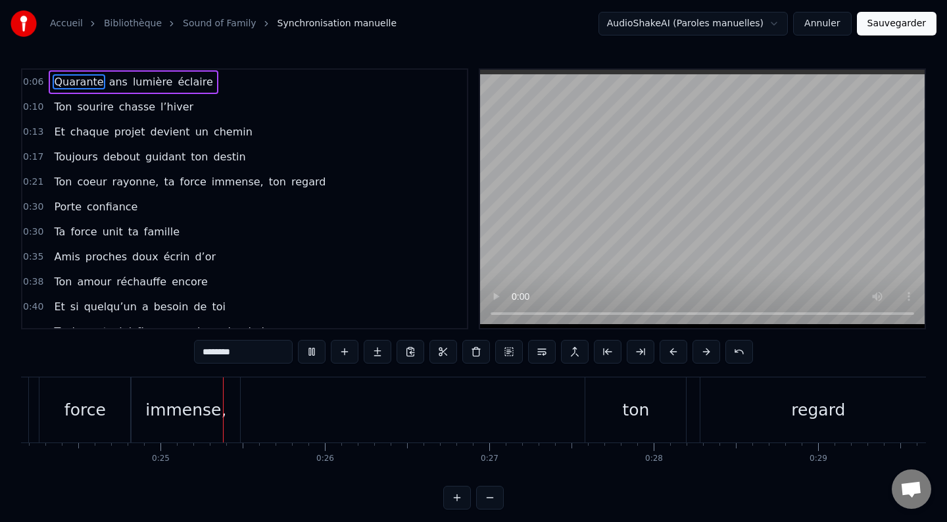
scroll to position [0, 4017]
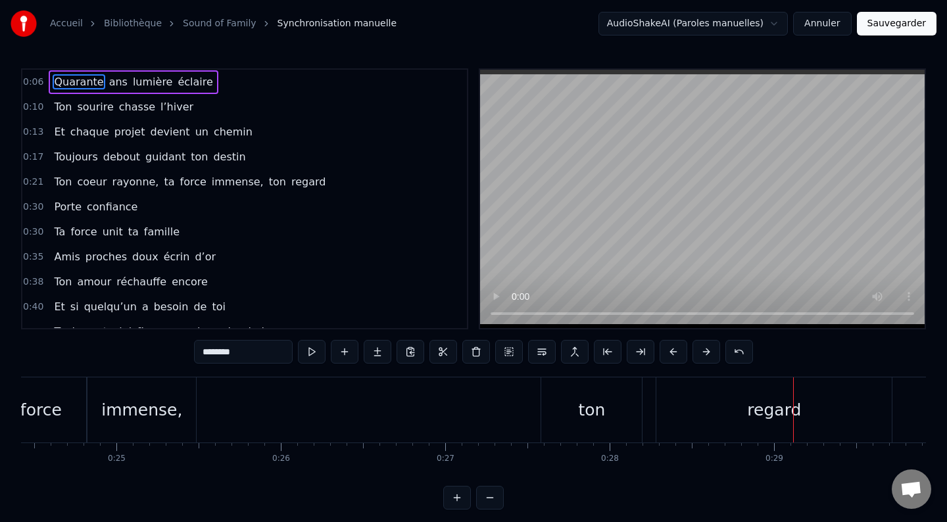
click at [543, 411] on div "ton" at bounding box center [591, 410] width 101 height 65
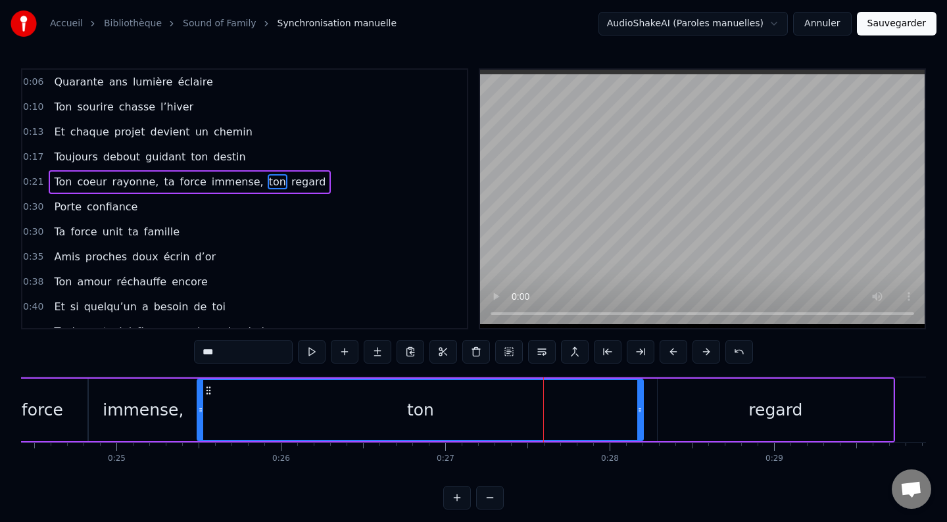
drag, startPoint x: 547, startPoint y: 411, endPoint x: 205, endPoint y: 413, distance: 342.8
click at [203, 413] on icon at bounding box center [200, 410] width 5 height 11
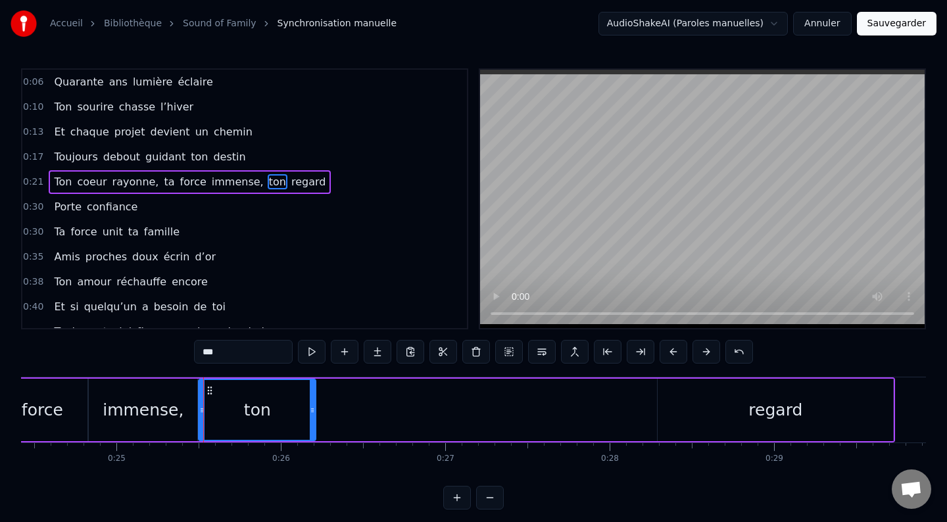
drag, startPoint x: 638, startPoint y: 411, endPoint x: 312, endPoint y: 413, distance: 326.3
click at [312, 413] on icon at bounding box center [312, 410] width 5 height 11
click at [755, 405] on div "regard" at bounding box center [776, 410] width 54 height 25
type input "******"
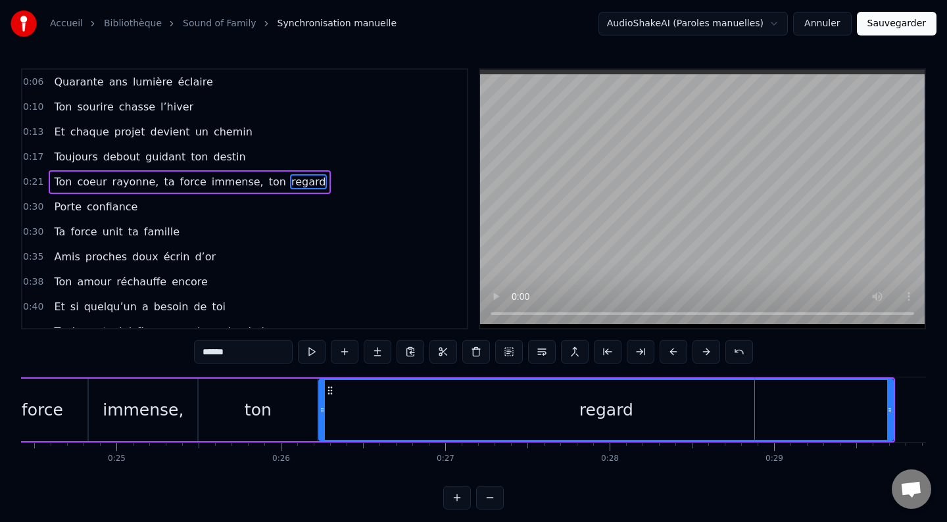
drag, startPoint x: 663, startPoint y: 409, endPoint x: 324, endPoint y: 405, distance: 338.9
click at [324, 405] on icon at bounding box center [322, 410] width 5 height 11
click at [770, 413] on div "regard" at bounding box center [606, 410] width 573 height 60
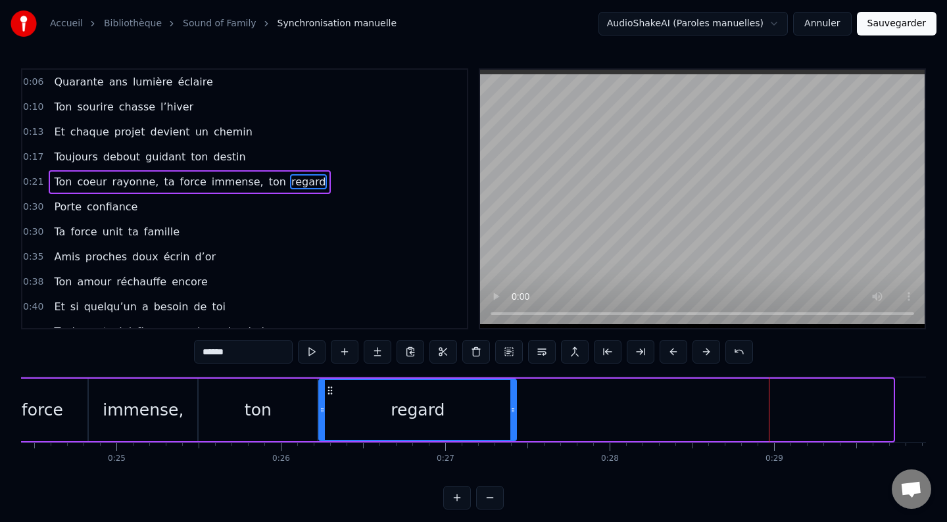
drag, startPoint x: 892, startPoint y: 409, endPoint x: 516, endPoint y: 434, distance: 376.5
click at [514, 429] on div at bounding box center [513, 410] width 5 height 60
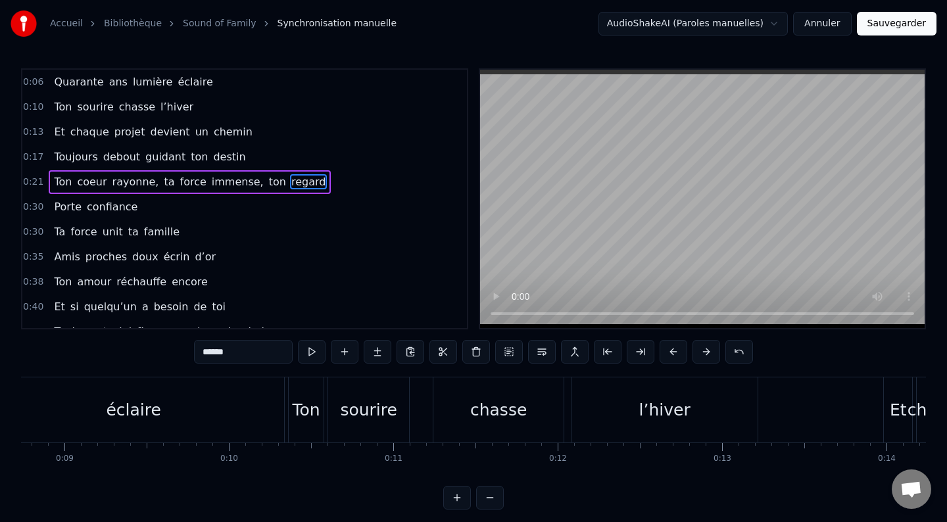
scroll to position [0, 1435]
